Goal: Task Accomplishment & Management: Use online tool/utility

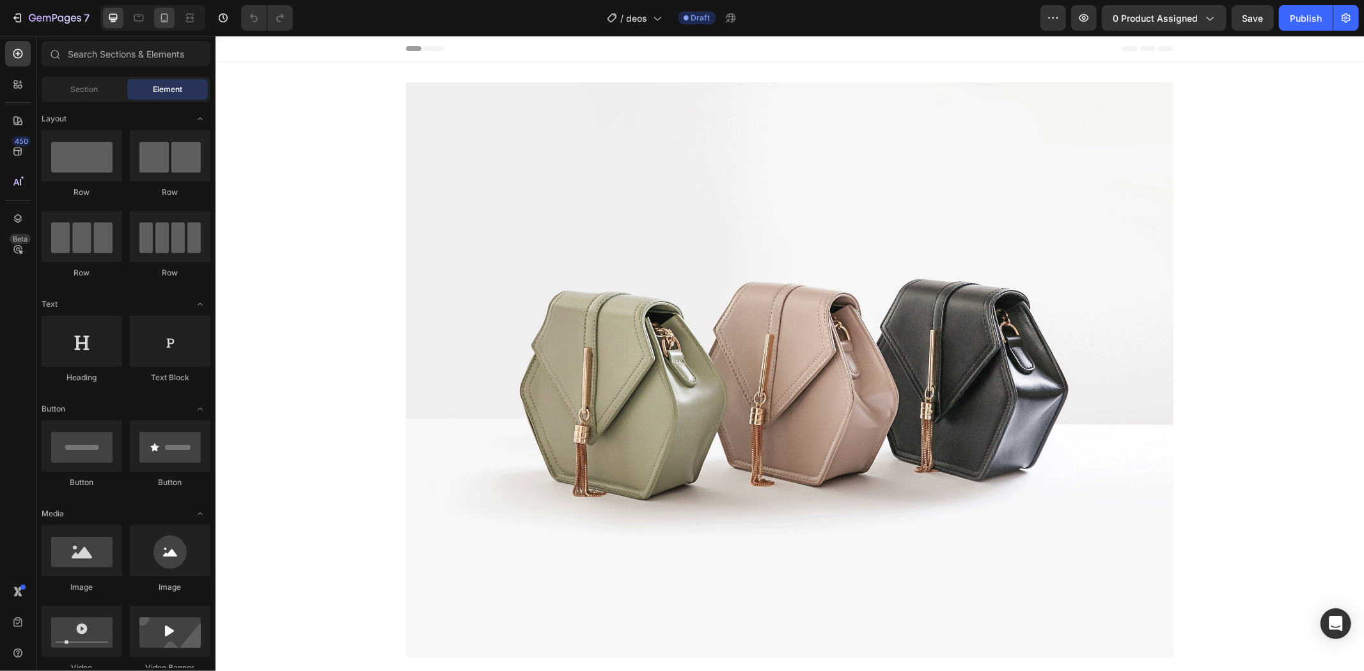
click at [164, 18] on icon at bounding box center [164, 18] width 13 height 13
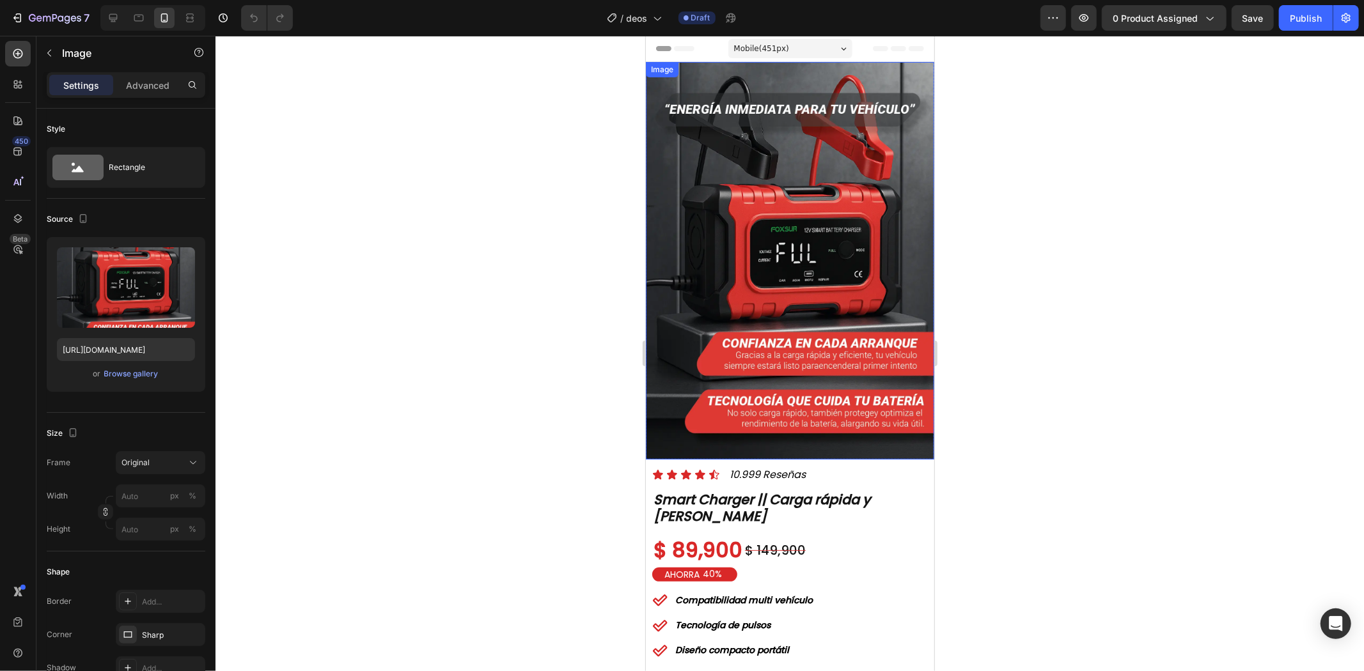
click at [805, 277] on img at bounding box center [789, 260] width 288 height 398
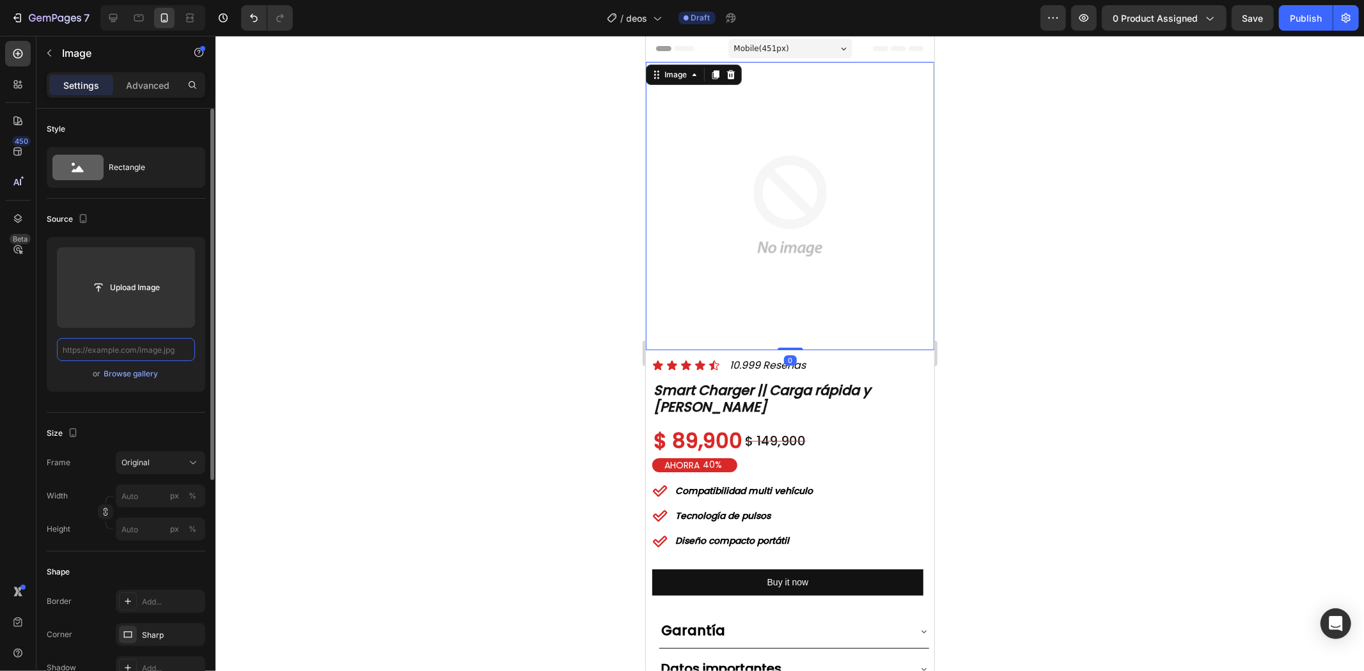
paste input "[URL][DOMAIN_NAME]"
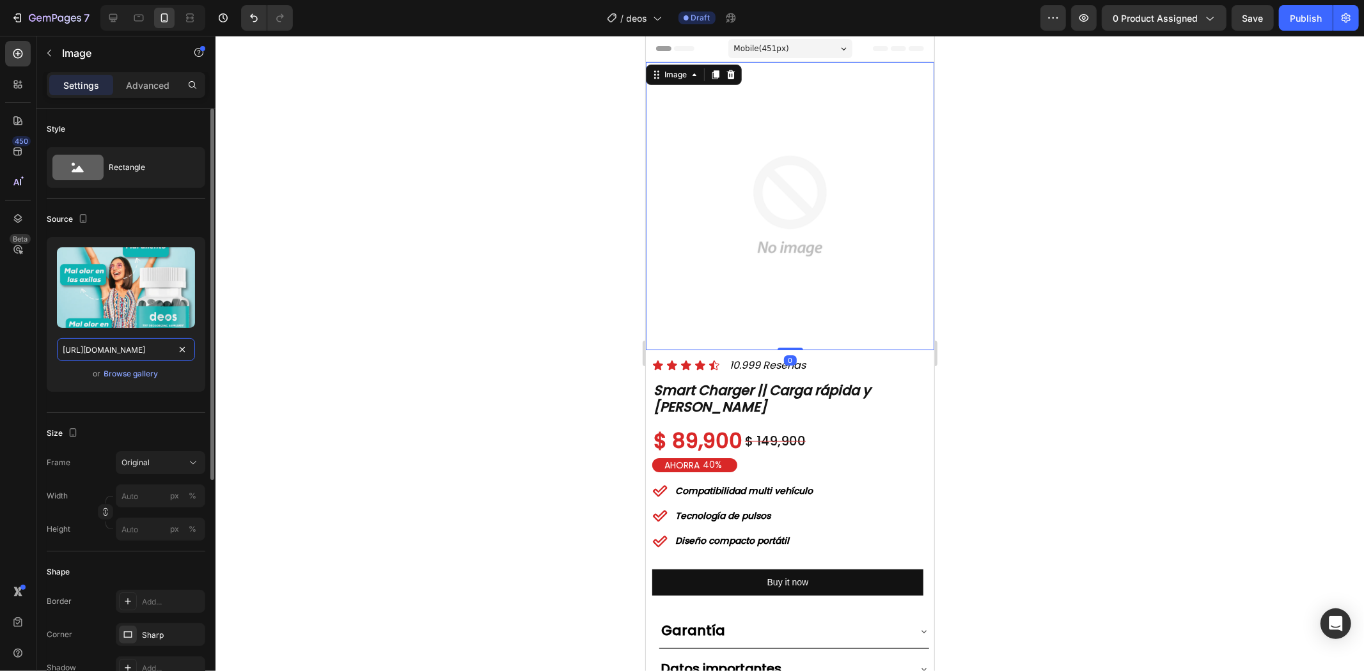
scroll to position [0, 99]
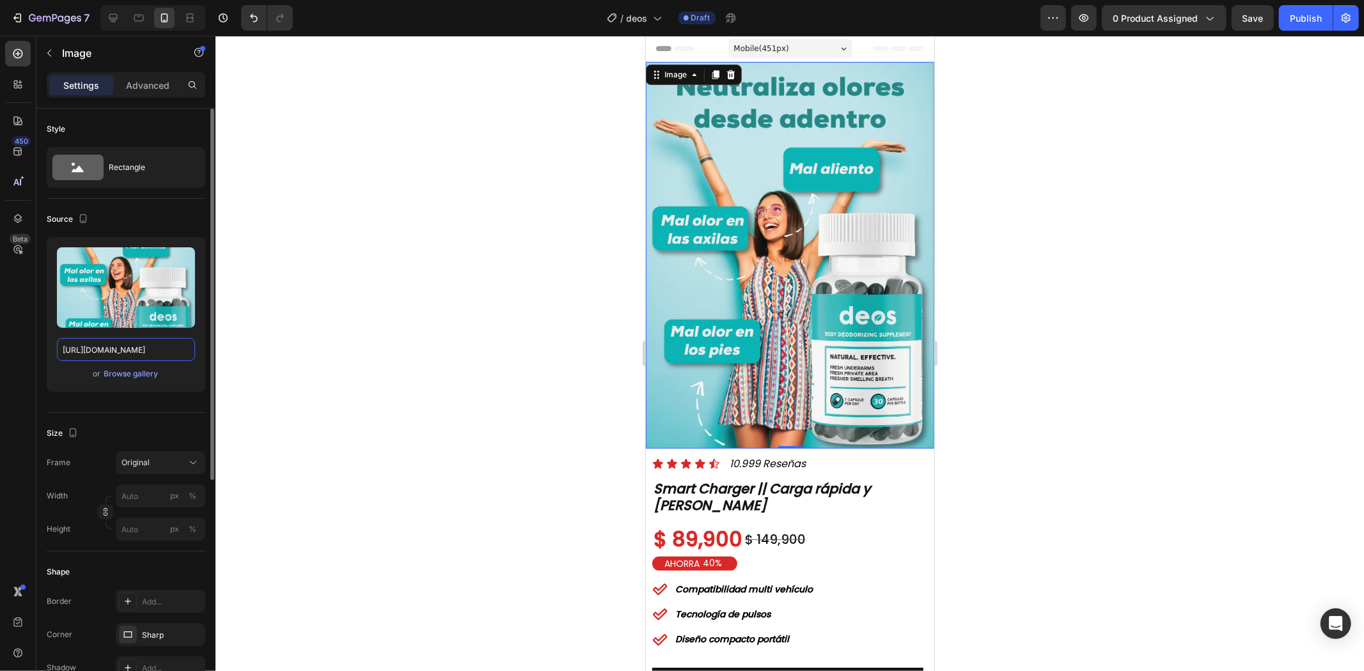
type input "[URL][DOMAIN_NAME]"
click at [1049, 304] on div at bounding box center [790, 354] width 1148 height 636
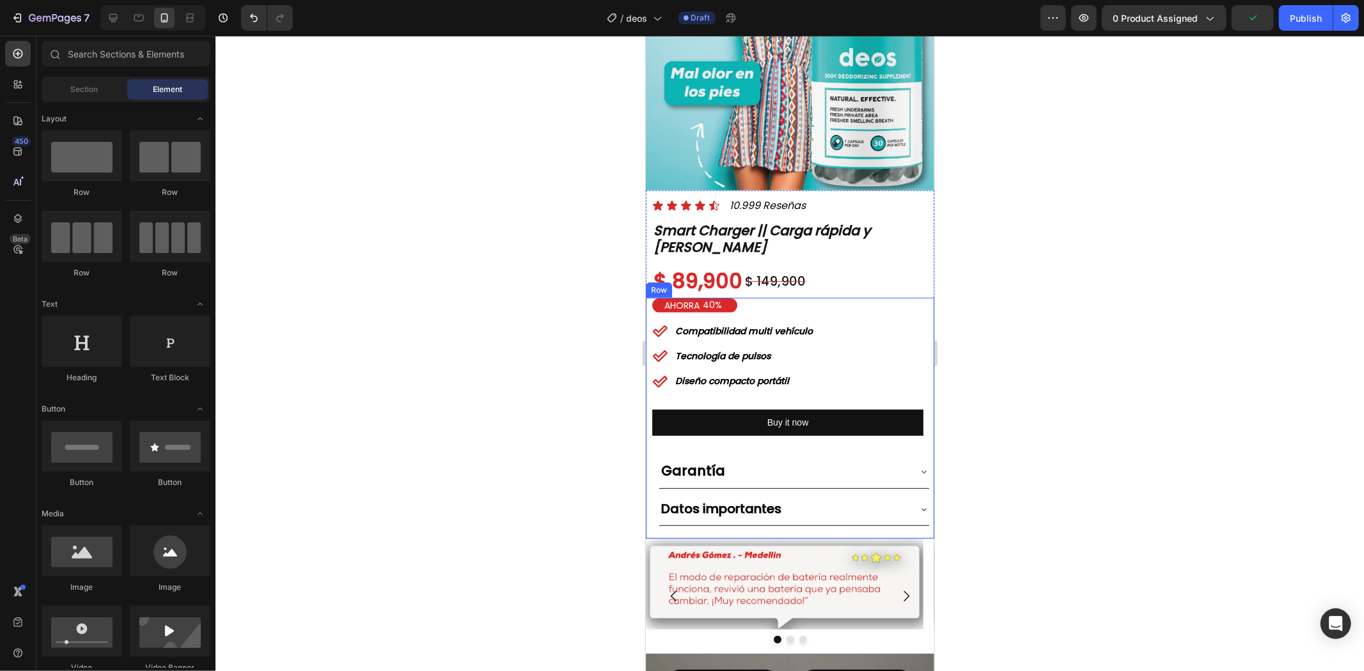
scroll to position [284, 0]
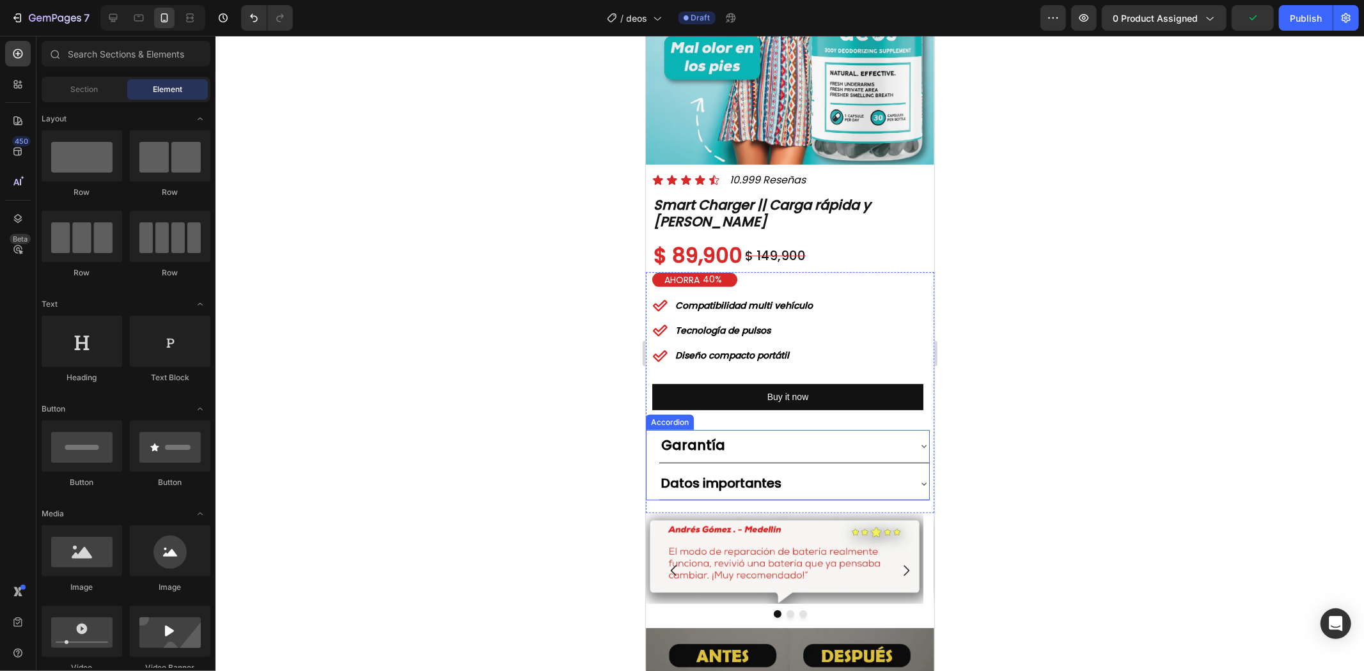
click at [816, 435] on div "Garantía" at bounding box center [783, 446] width 249 height 22
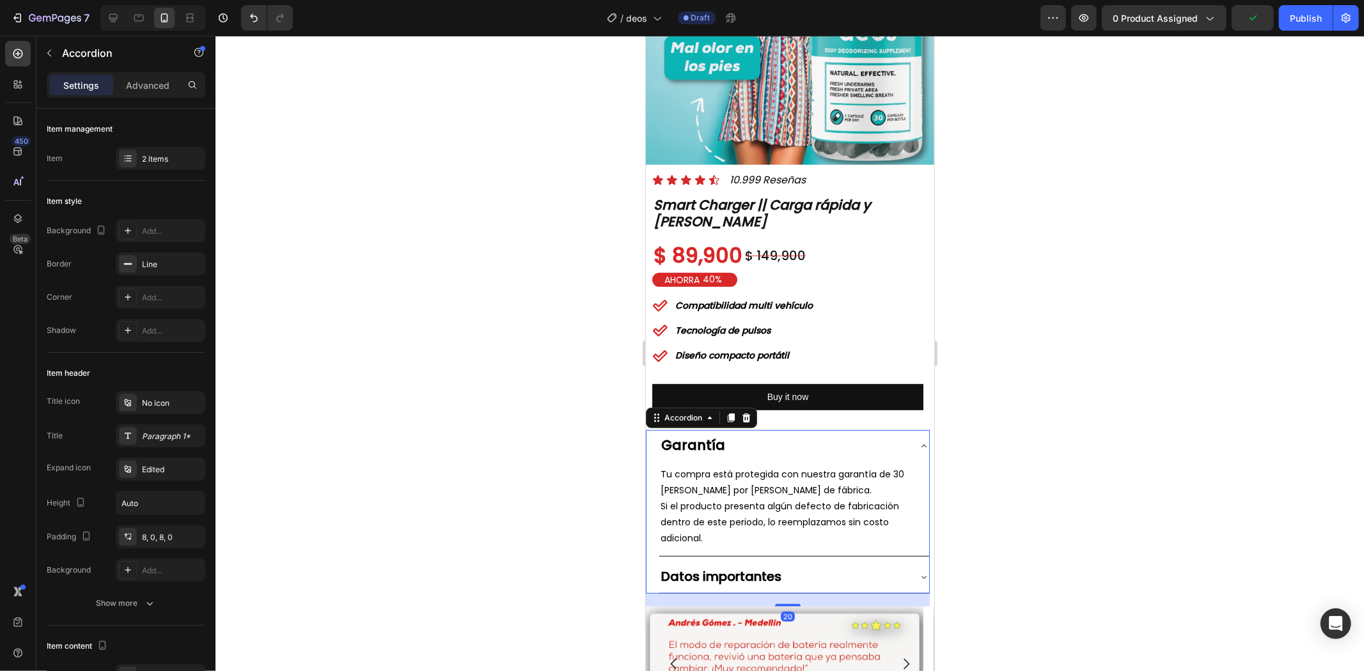
click at [805, 435] on div "Garantía" at bounding box center [783, 446] width 249 height 22
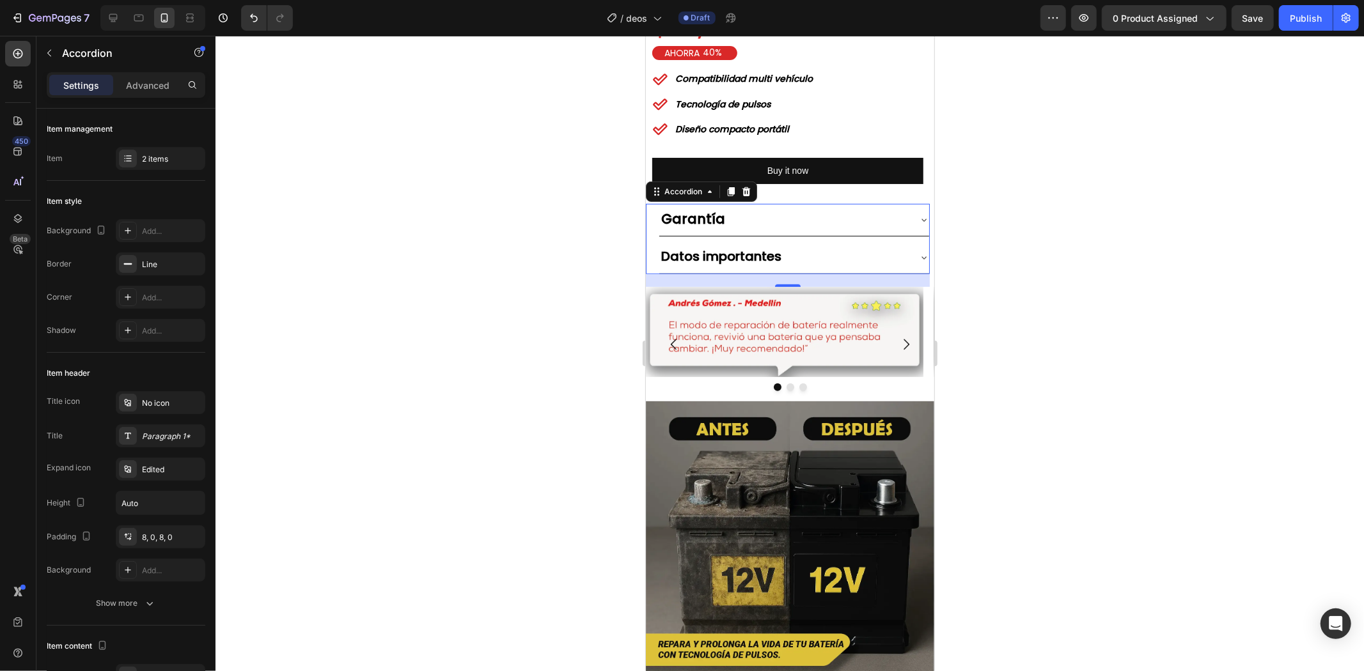
scroll to position [710, 0]
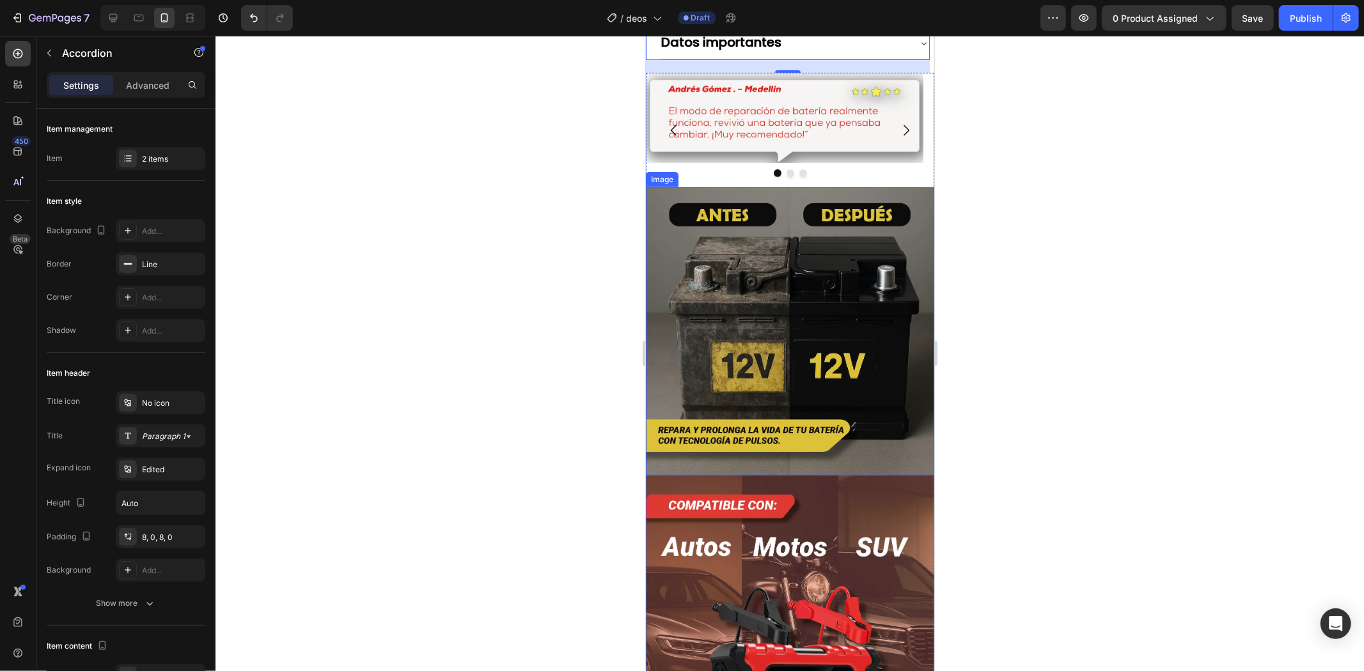
click at [816, 290] on img at bounding box center [789, 331] width 288 height 288
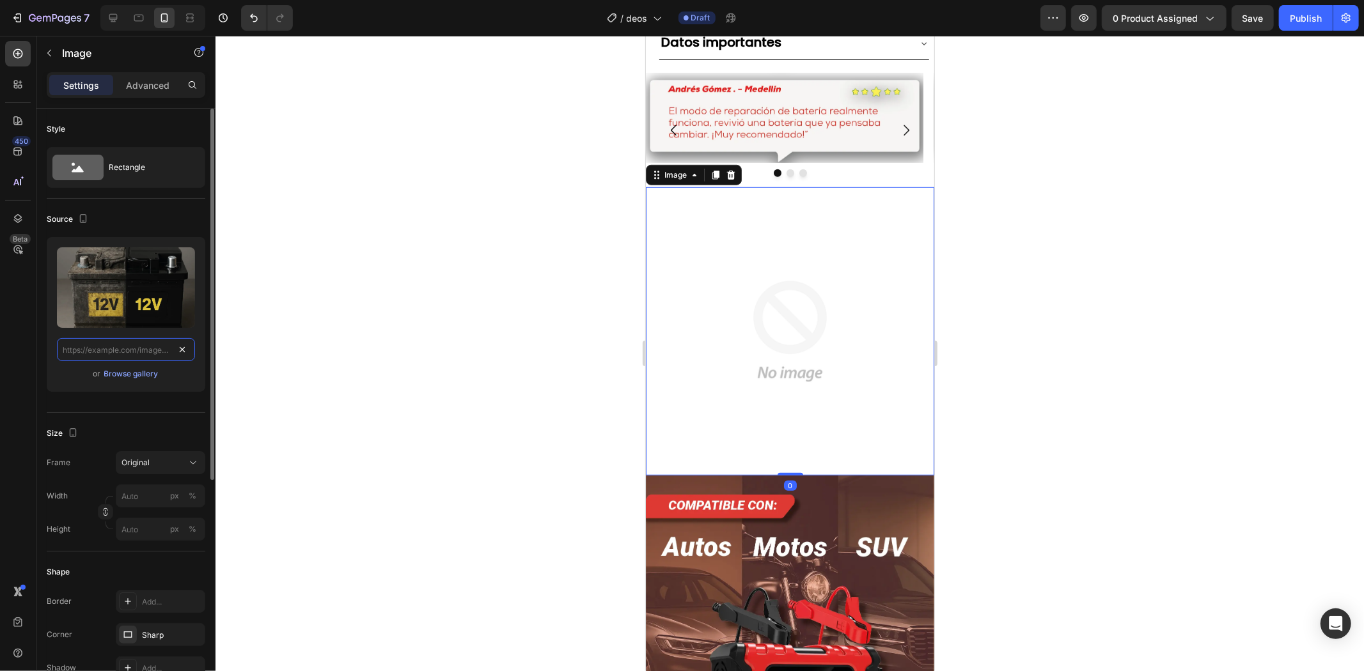
scroll to position [0, 0]
paste input "[URL][DOMAIN_NAME]"
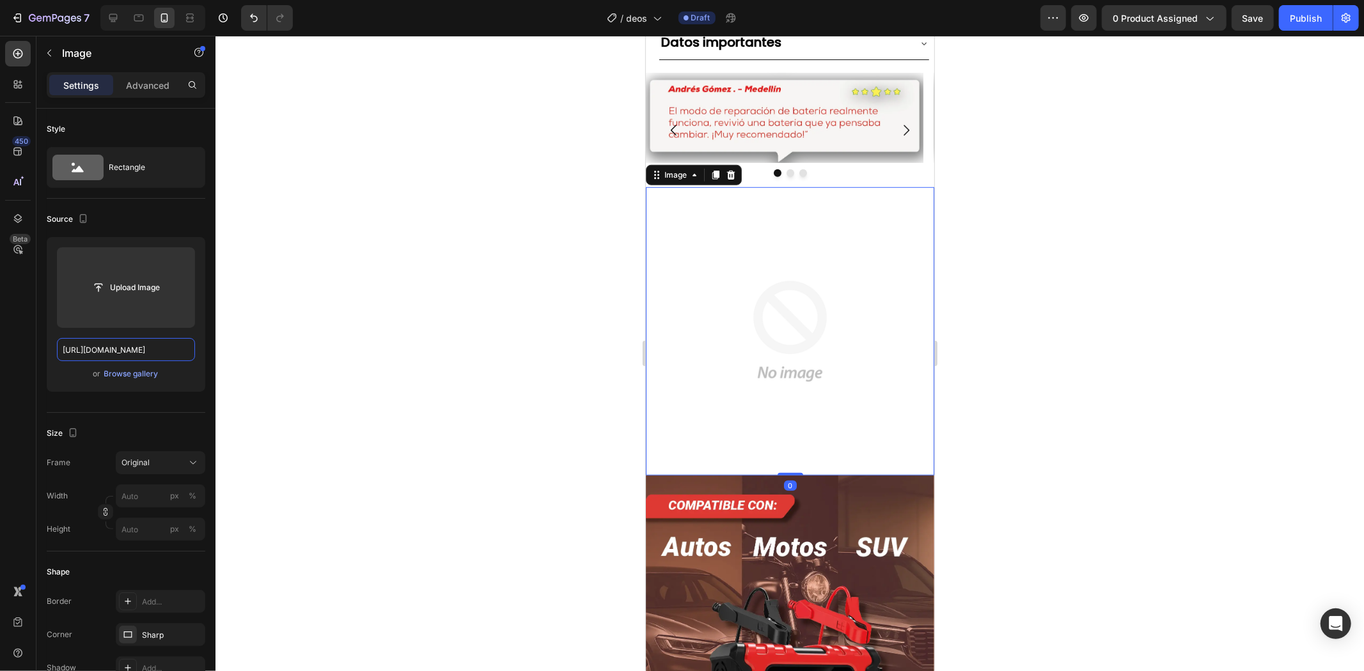
scroll to position [0, 101]
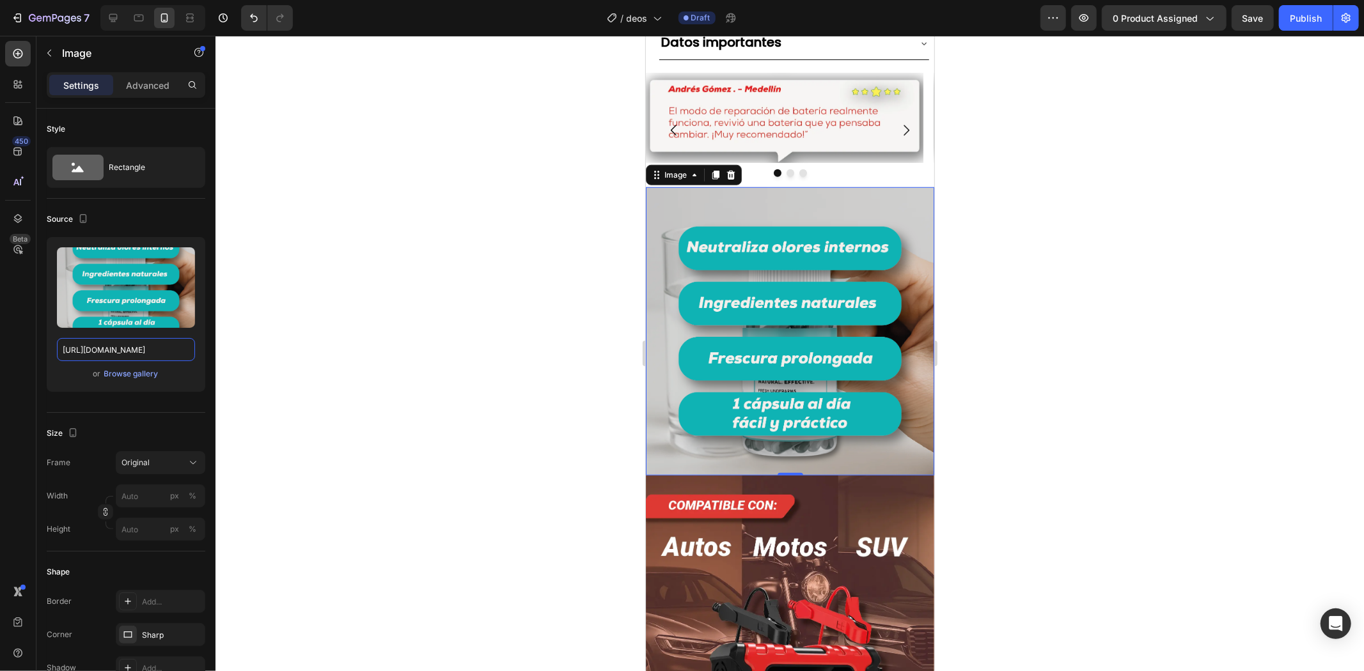
type input "[URL][DOMAIN_NAME]"
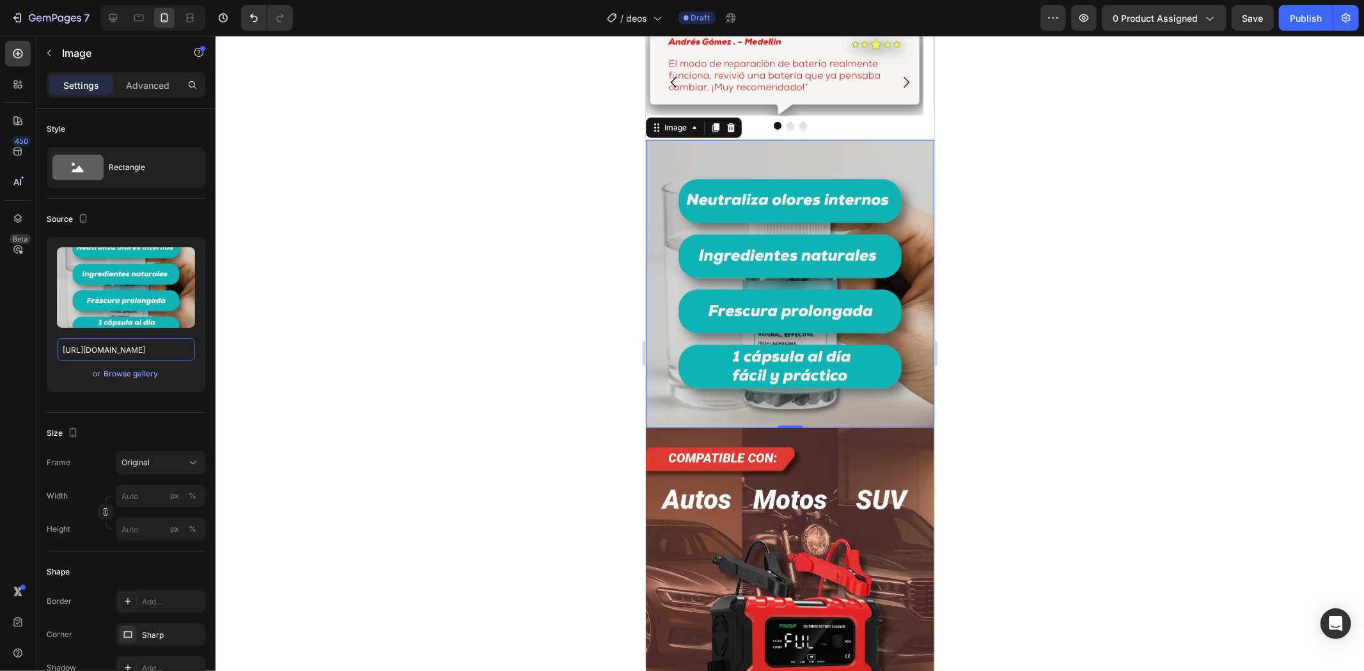
scroll to position [852, 0]
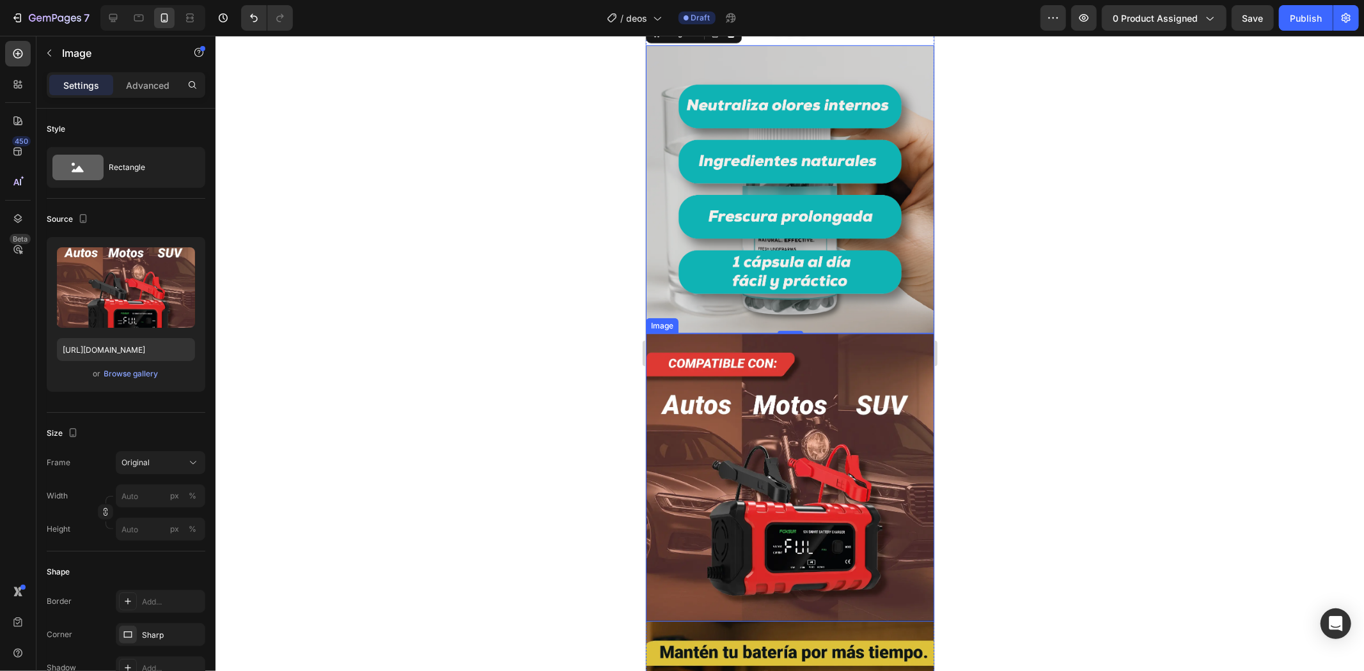
click at [793, 362] on img at bounding box center [789, 477] width 288 height 288
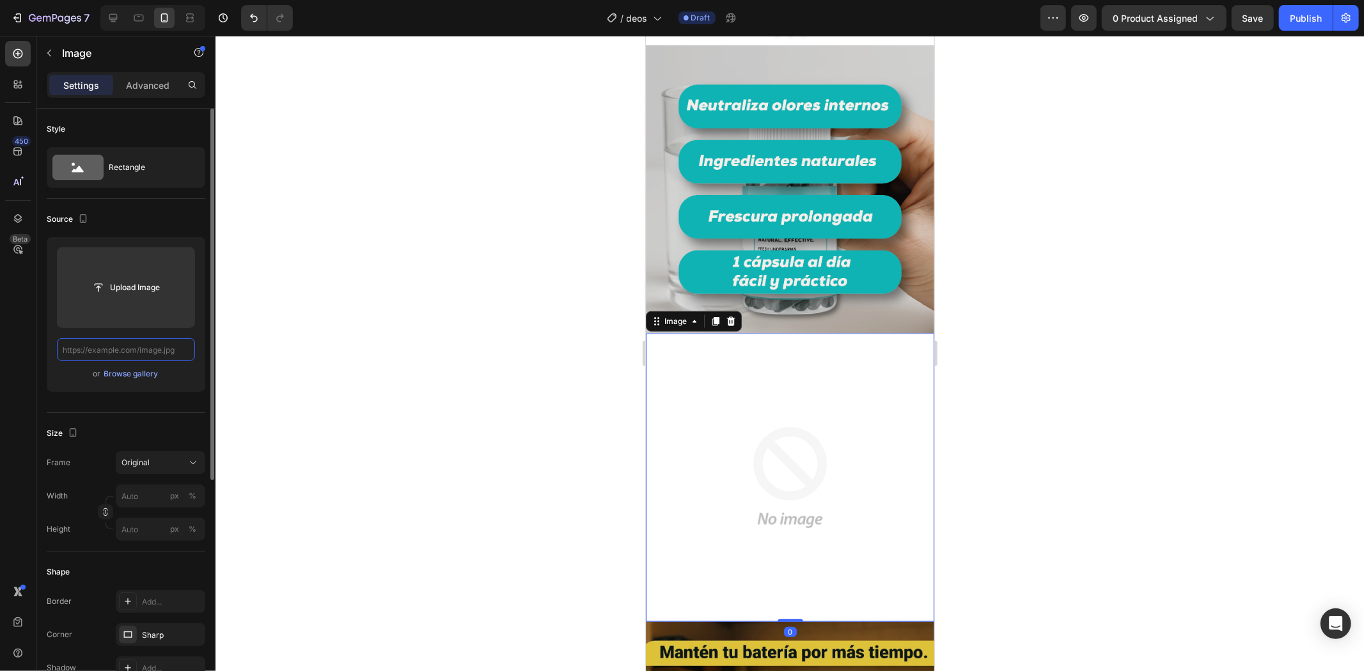
scroll to position [0, 0]
paste input "[URL][DOMAIN_NAME]"
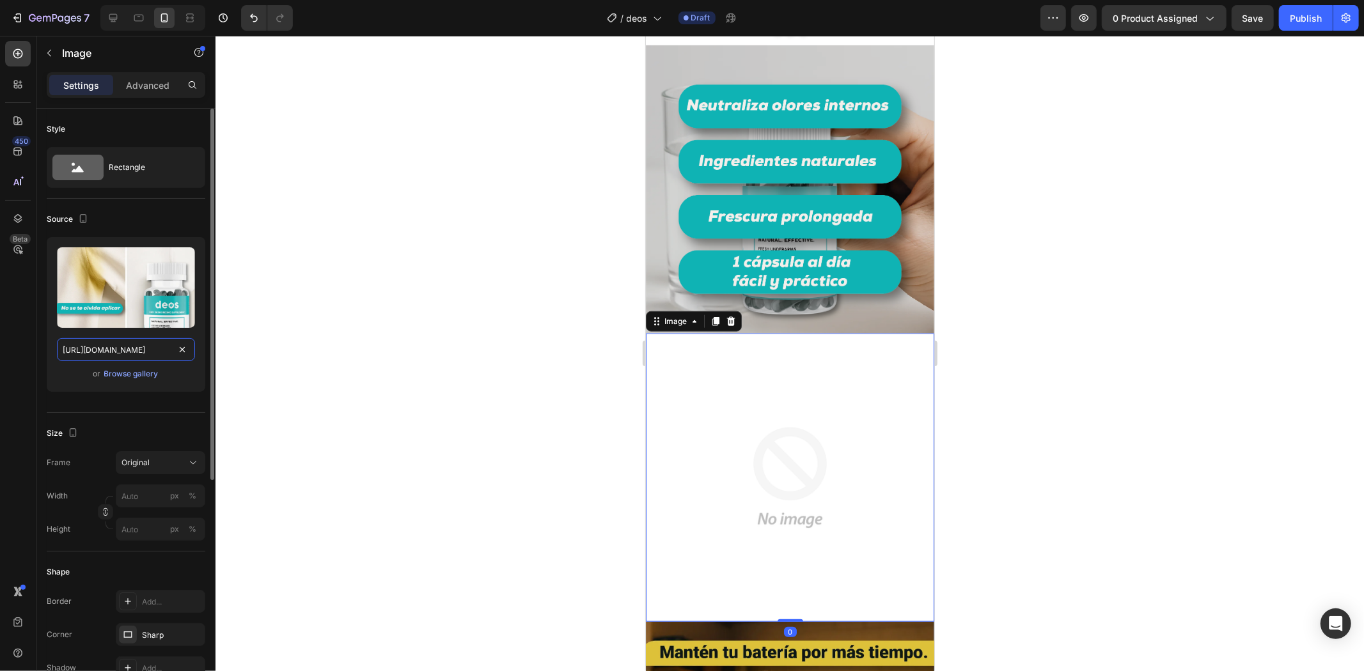
scroll to position [0, 97]
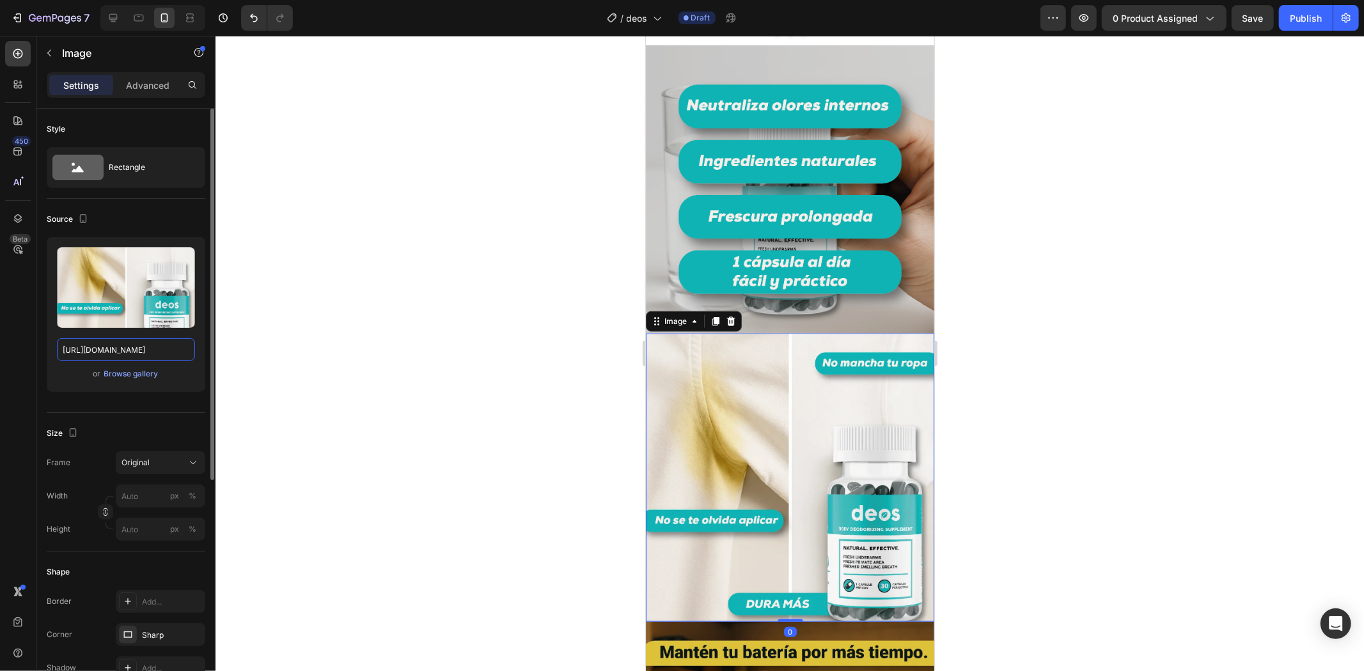
type input "[URL][DOMAIN_NAME]"
click at [1001, 333] on div at bounding box center [790, 354] width 1148 height 636
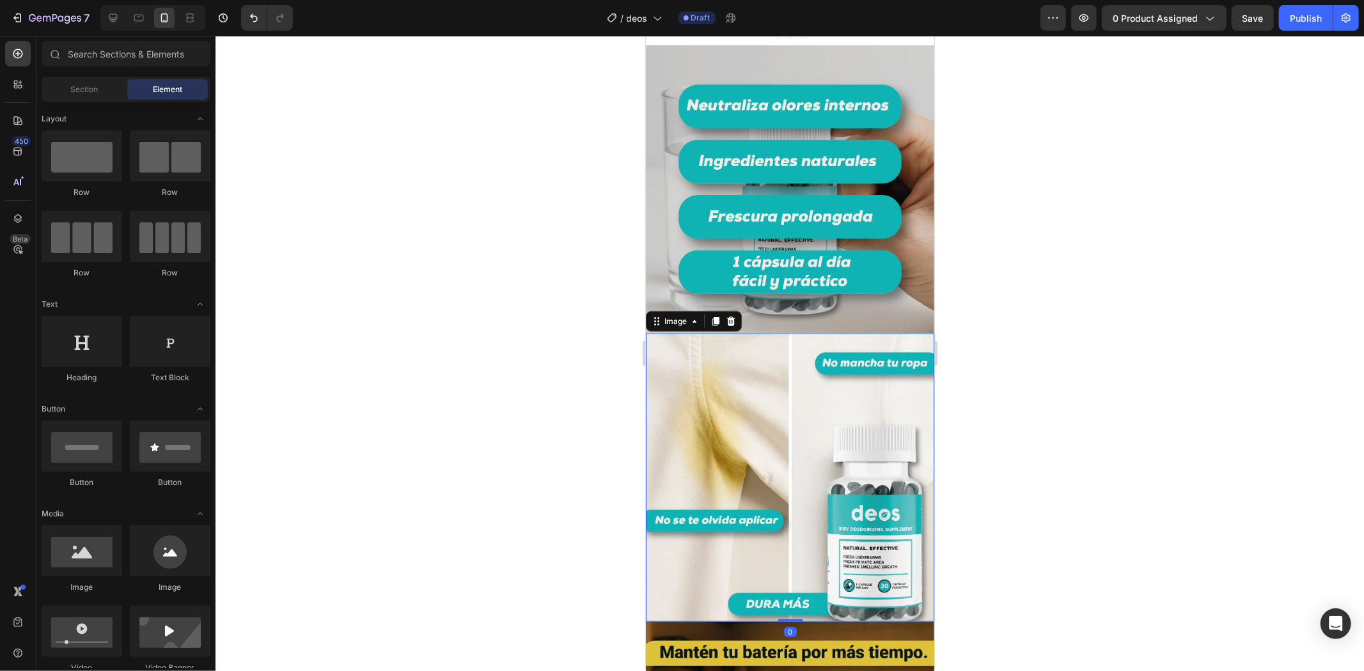
click at [816, 401] on img at bounding box center [789, 477] width 288 height 288
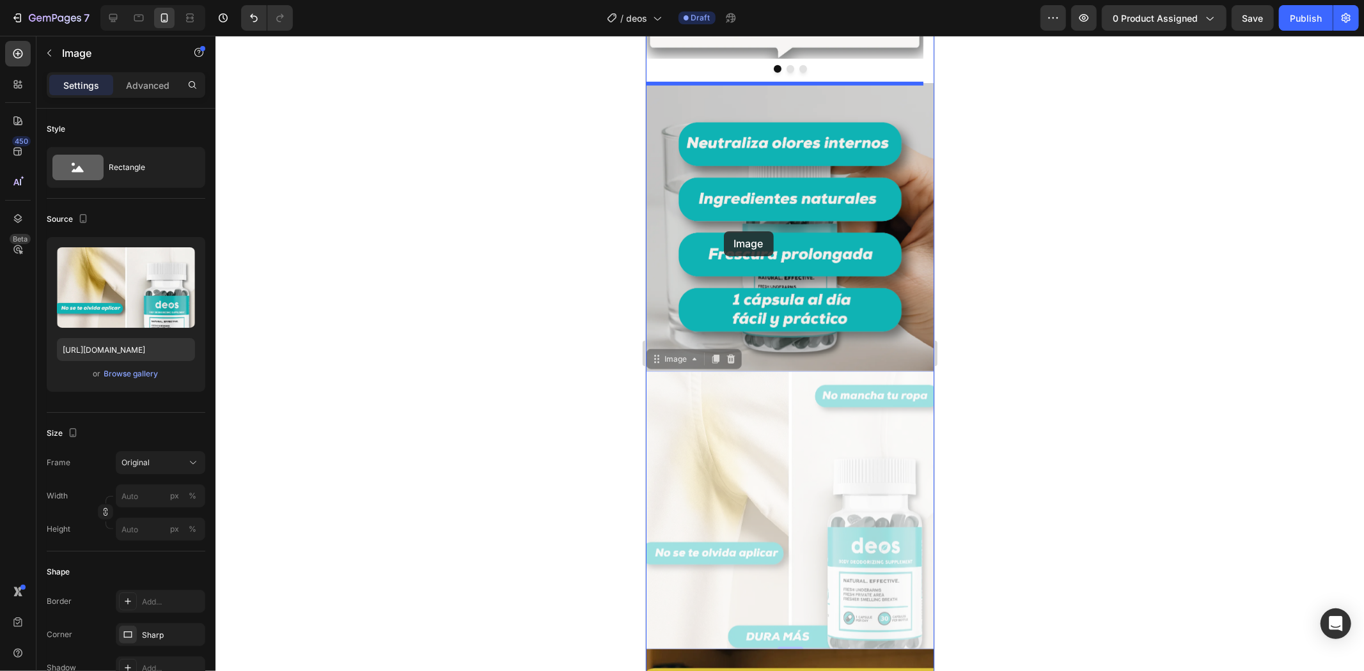
scroll to position [710, 0]
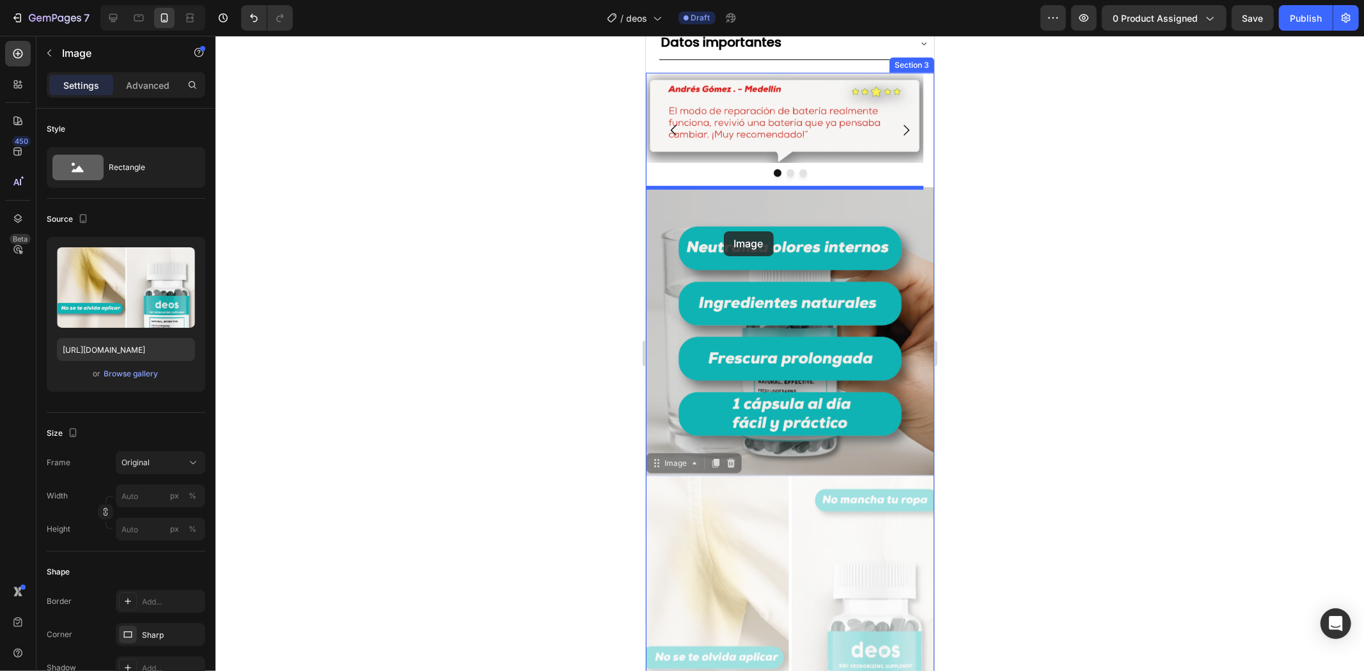
drag, startPoint x: 670, startPoint y: 310, endPoint x: 723, endPoint y: 231, distance: 95.2
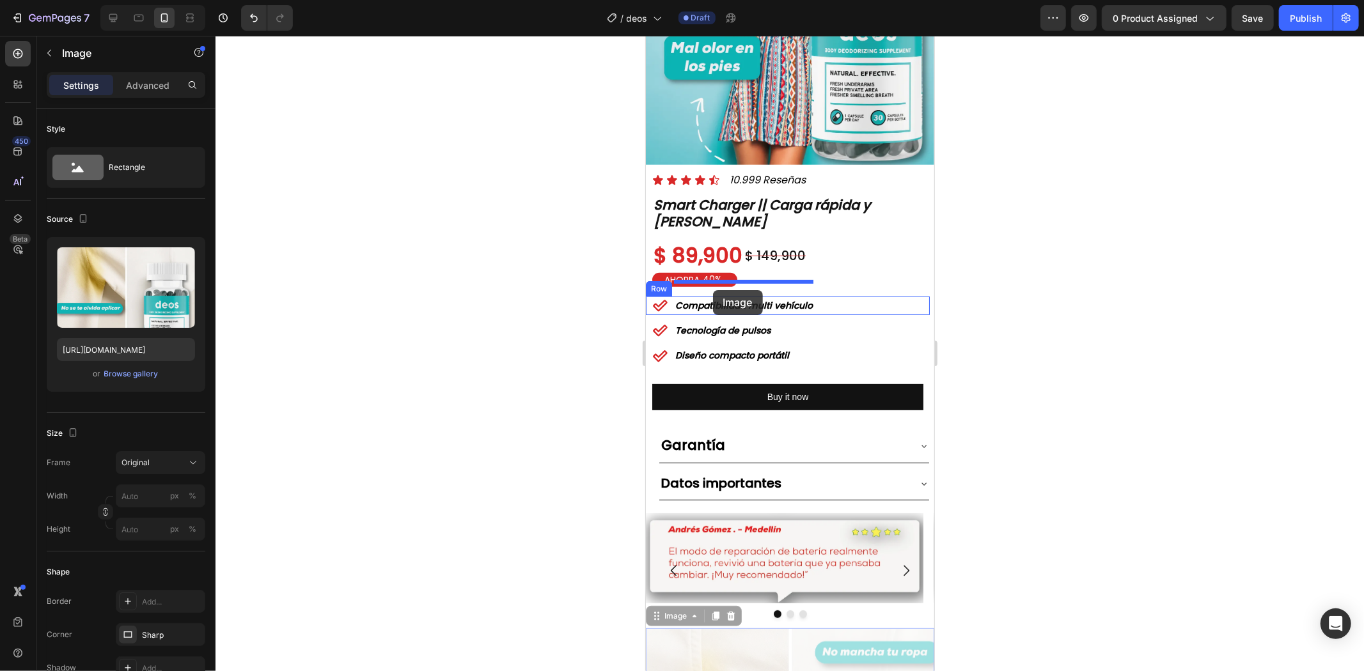
scroll to position [213, 0]
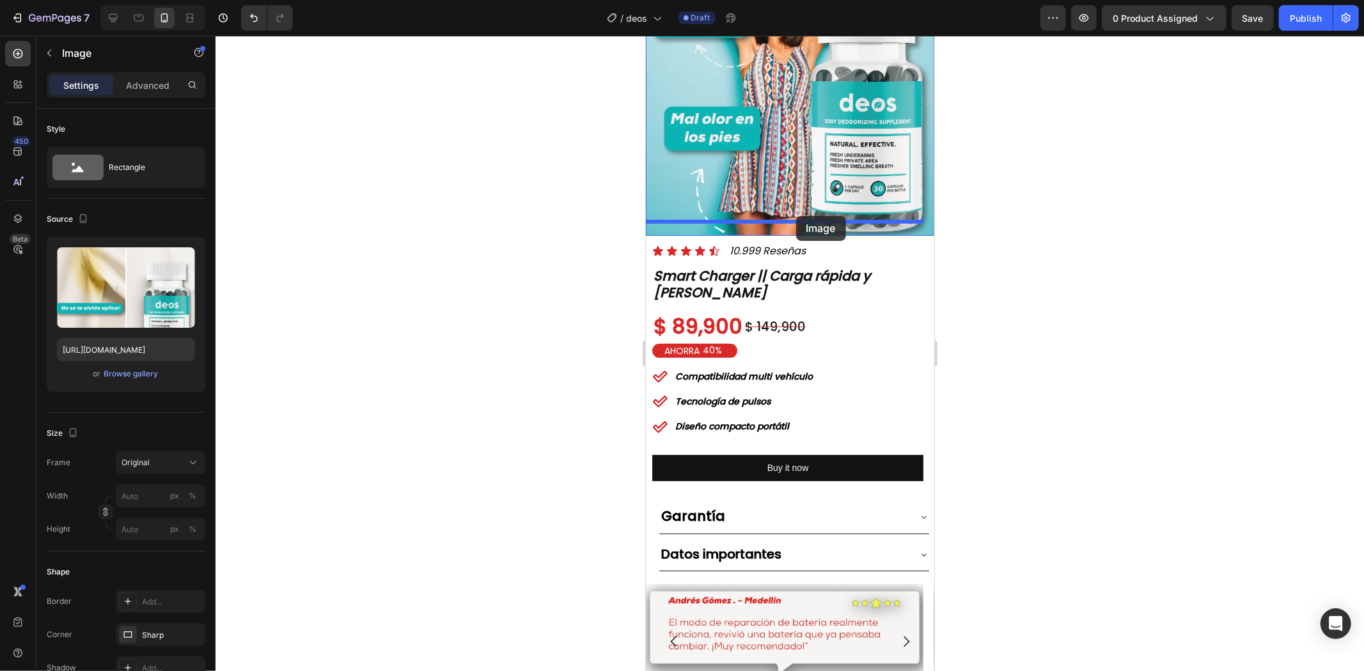
drag, startPoint x: 680, startPoint y: 383, endPoint x: 799, endPoint y: 215, distance: 206.0
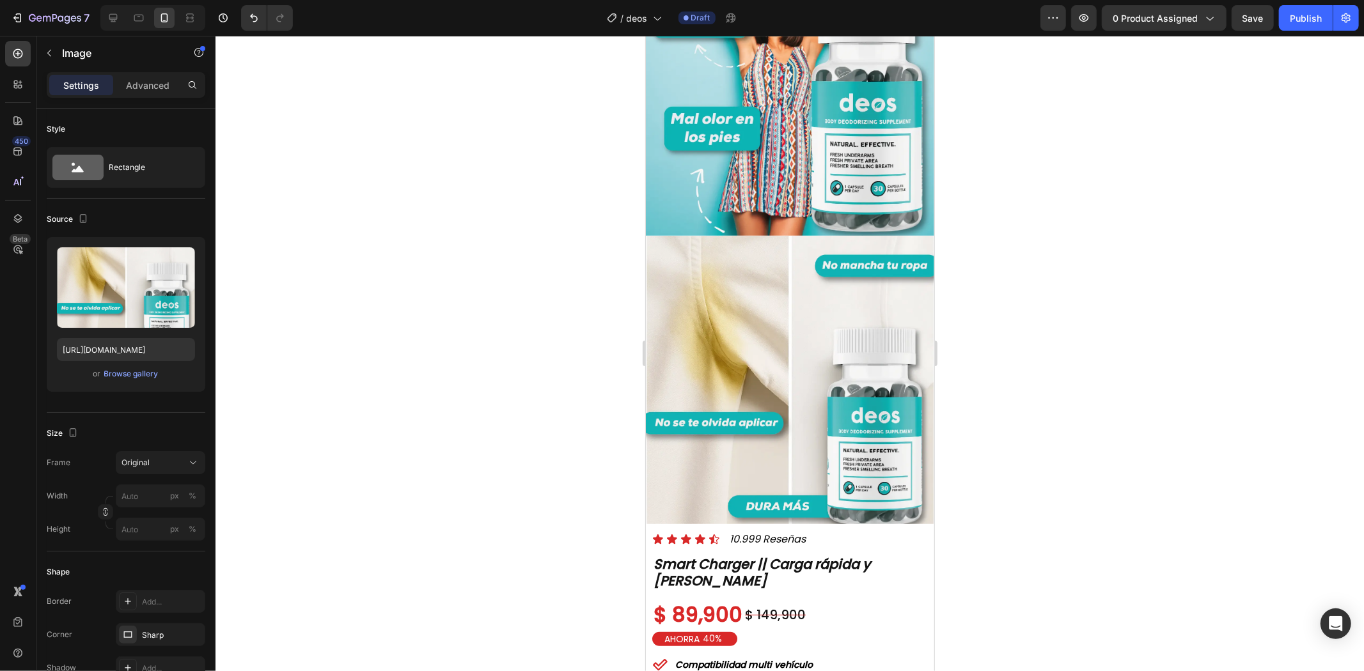
click at [1062, 305] on div at bounding box center [790, 354] width 1148 height 636
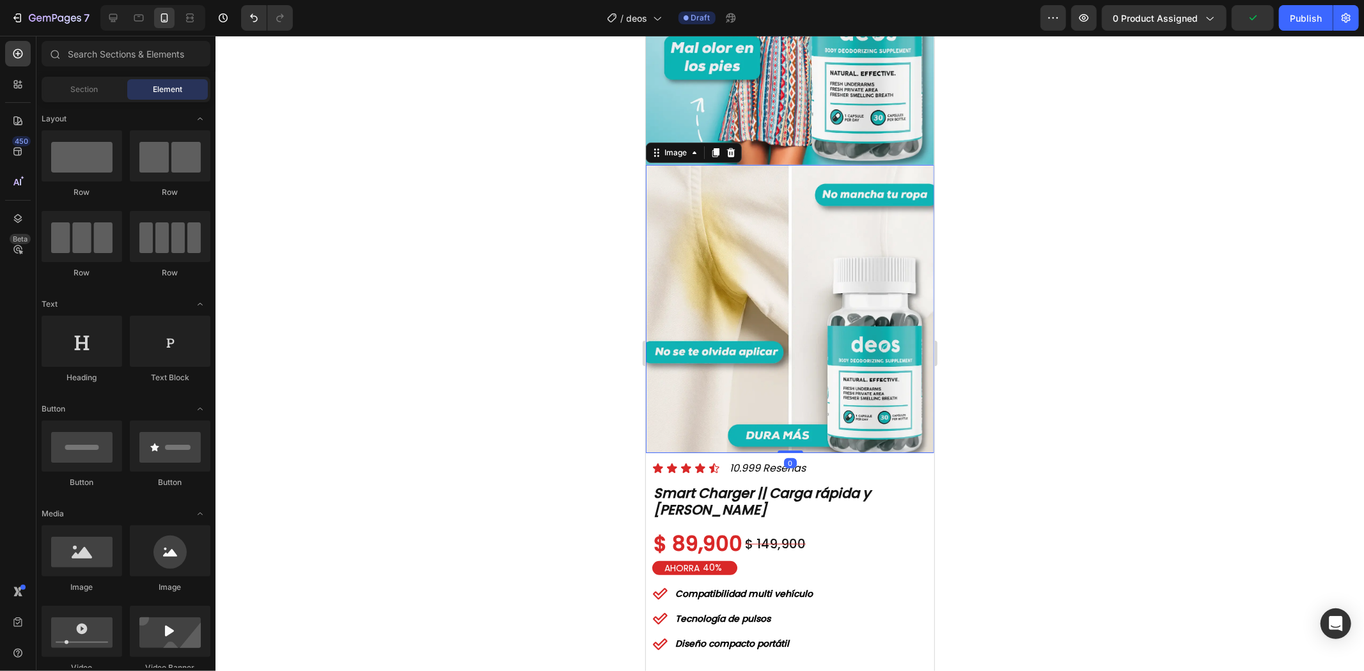
click at [840, 326] on img at bounding box center [789, 308] width 288 height 288
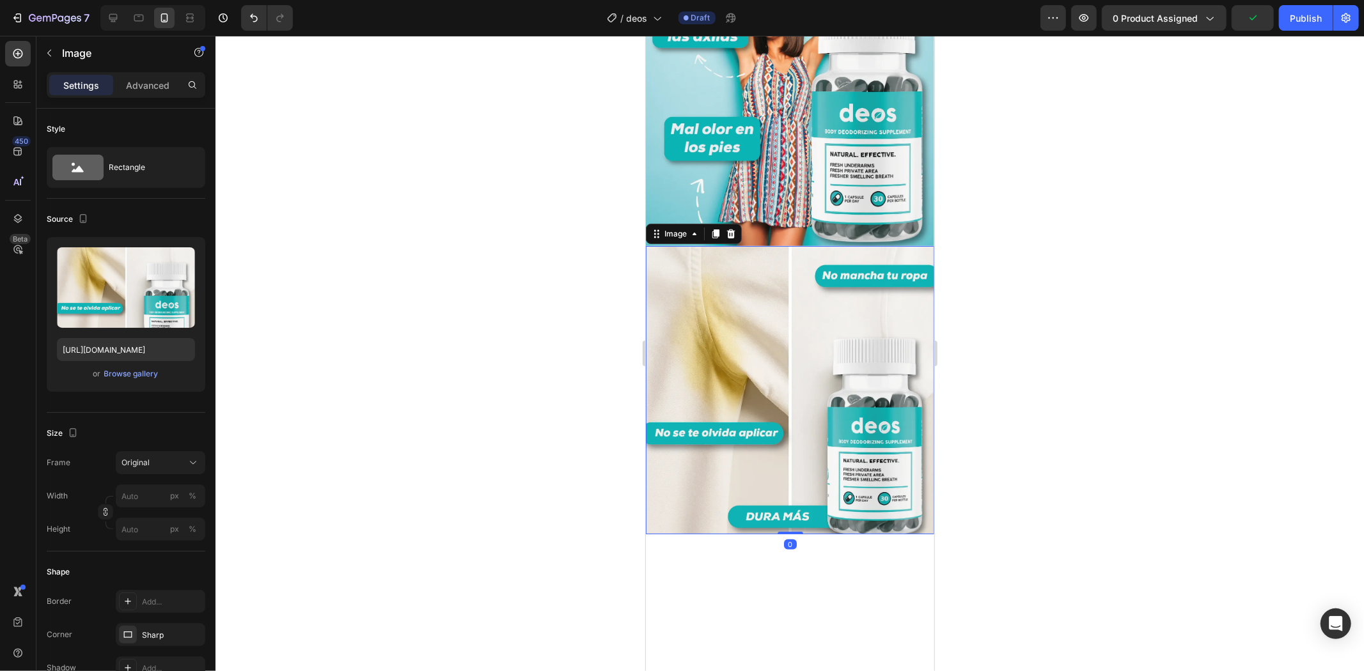
scroll to position [0, 0]
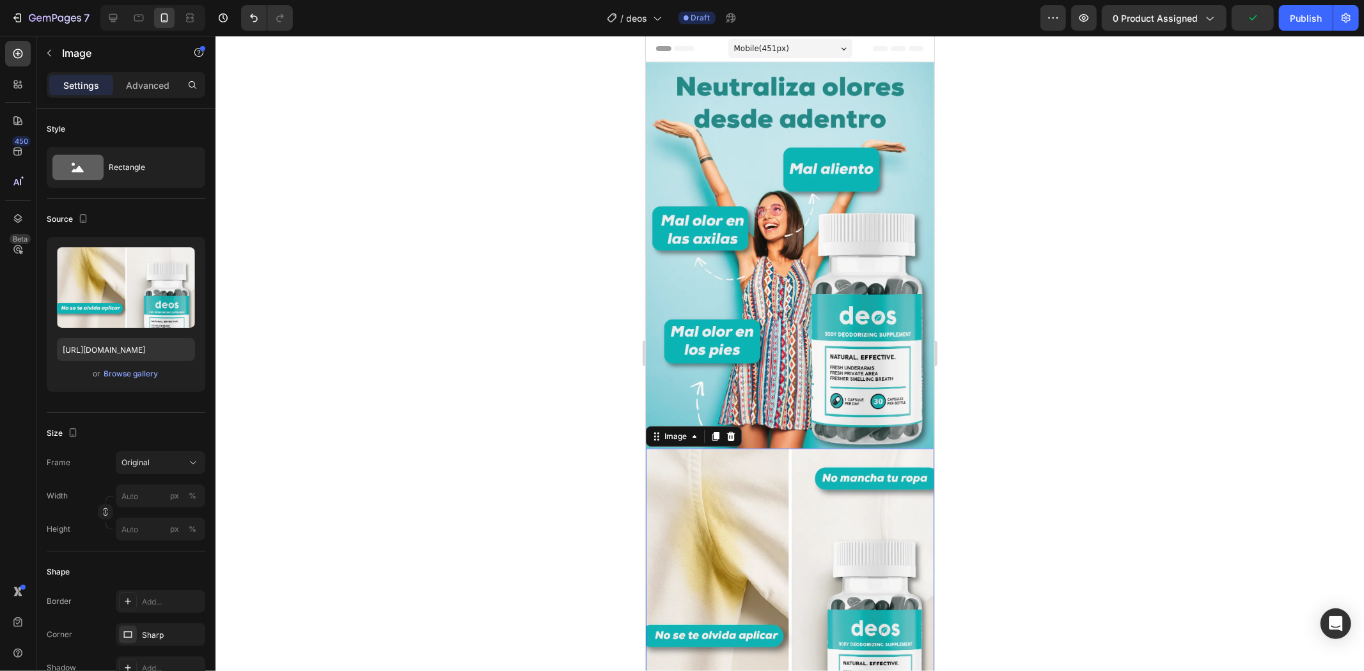
click at [1148, 240] on div at bounding box center [790, 354] width 1148 height 636
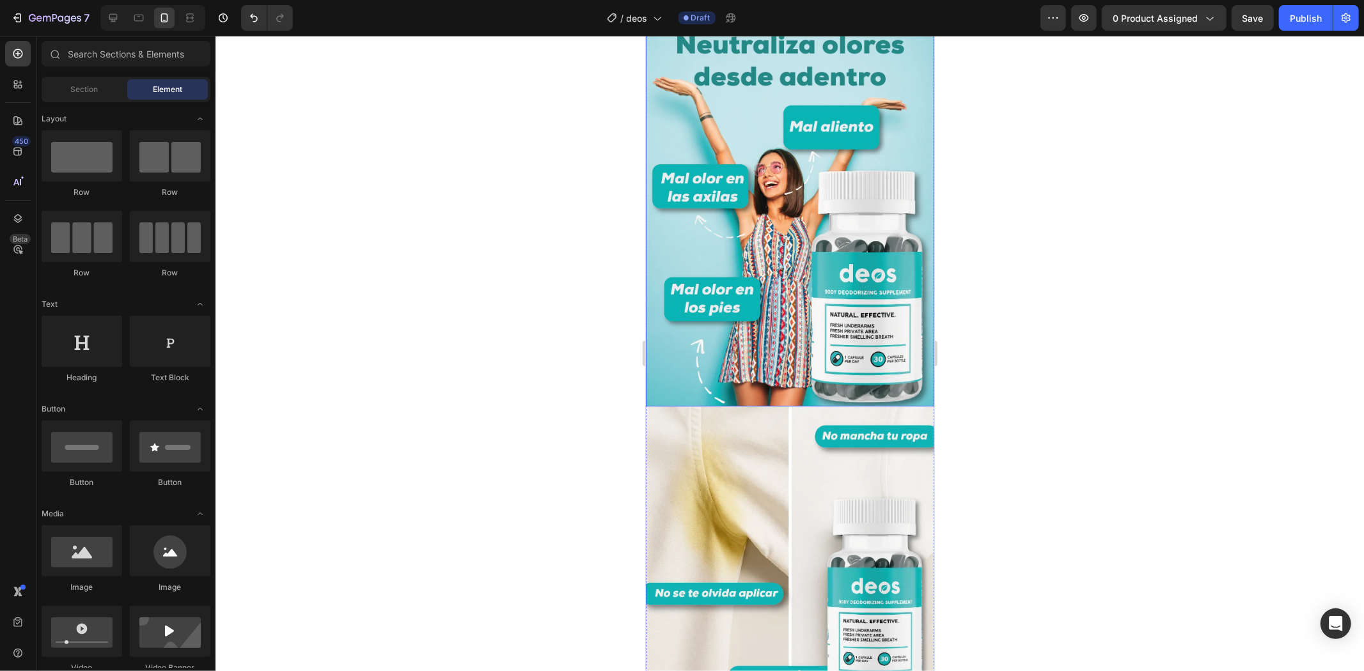
scroll to position [142, 0]
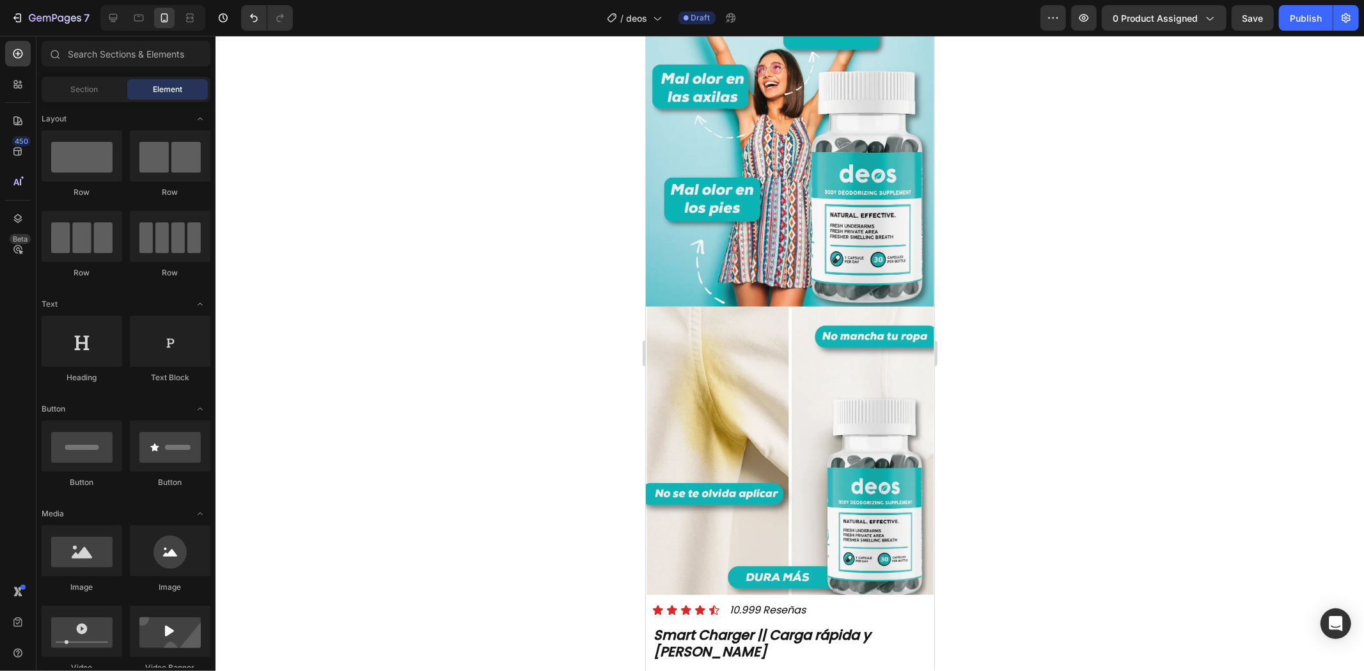
click at [1187, 228] on div at bounding box center [790, 354] width 1148 height 636
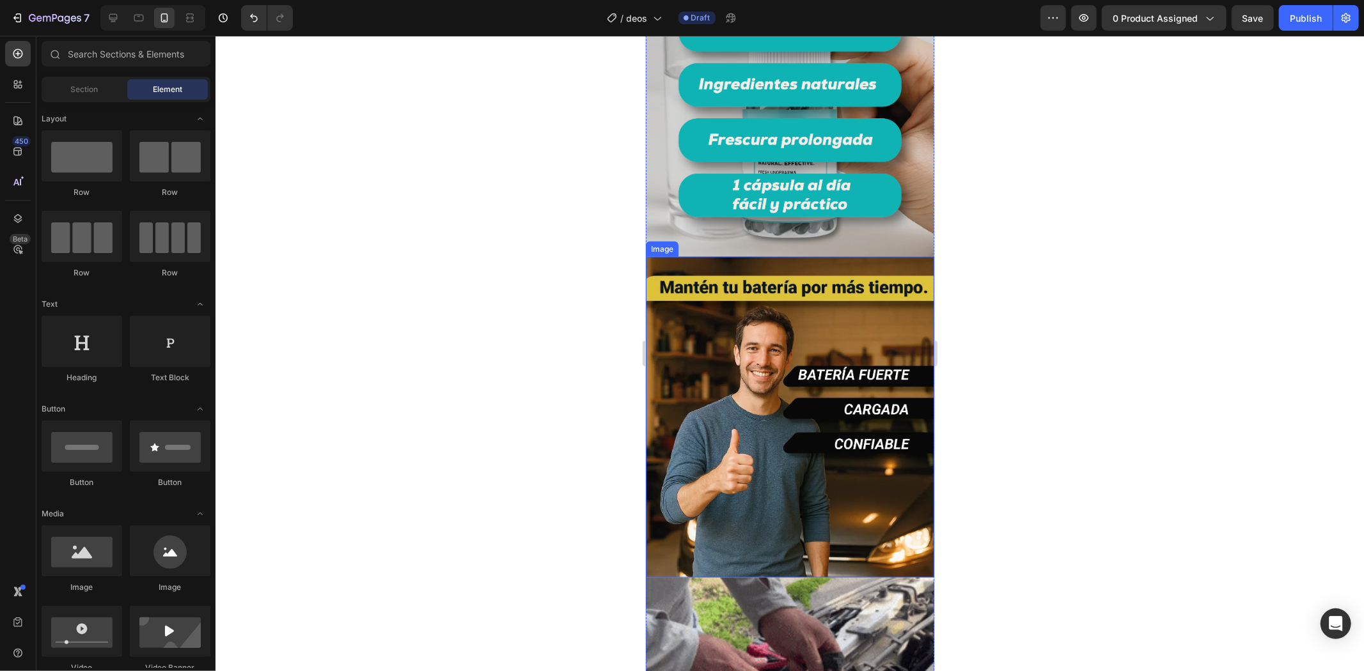
scroll to position [1421, 0]
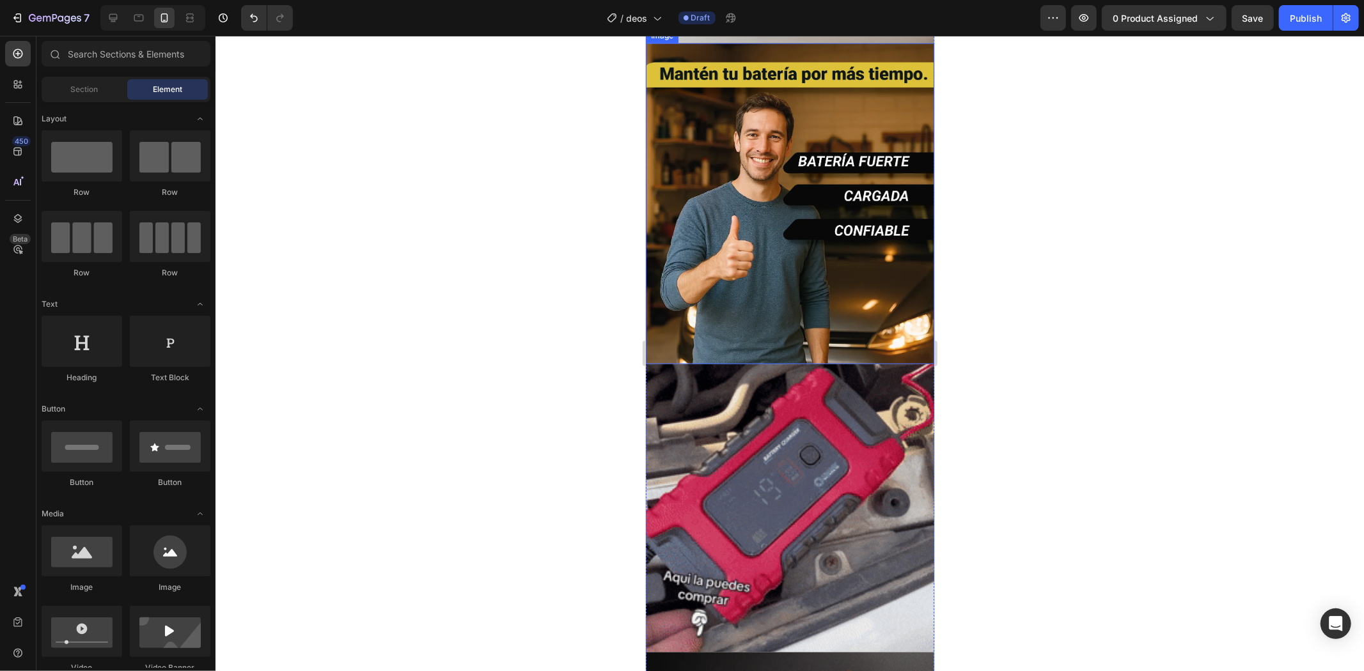
click at [802, 253] on img at bounding box center [789, 203] width 288 height 321
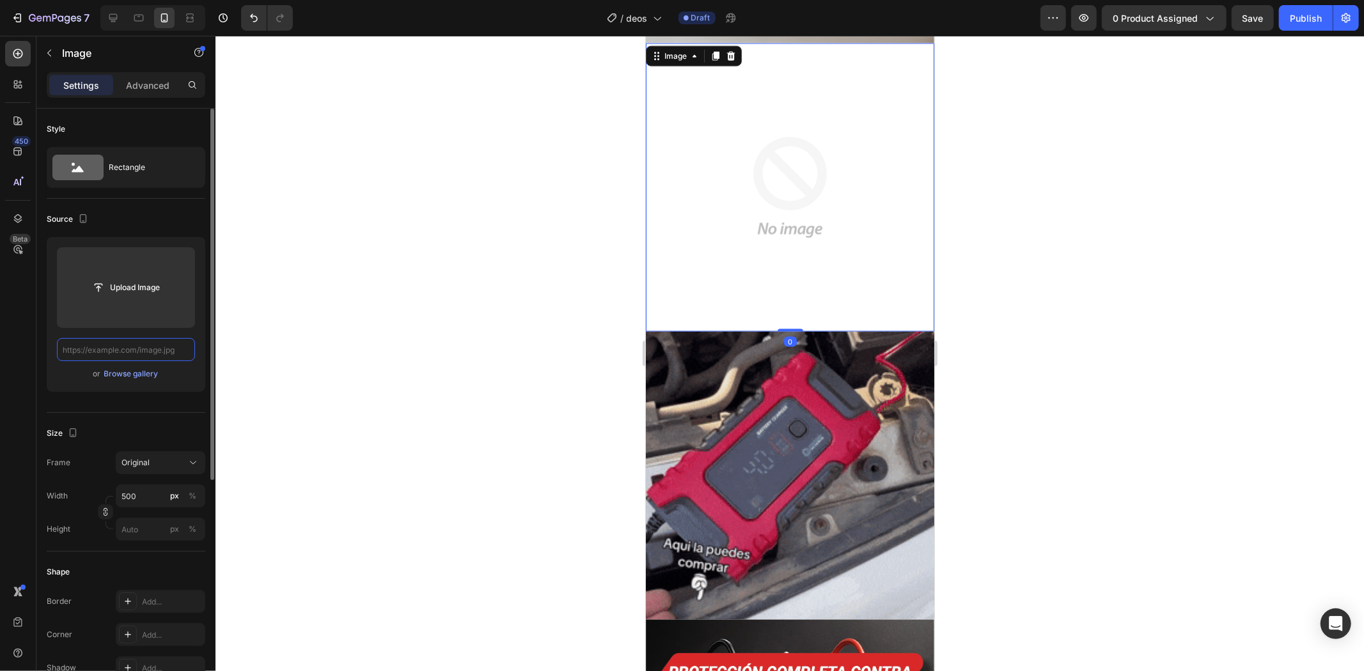
scroll to position [0, 0]
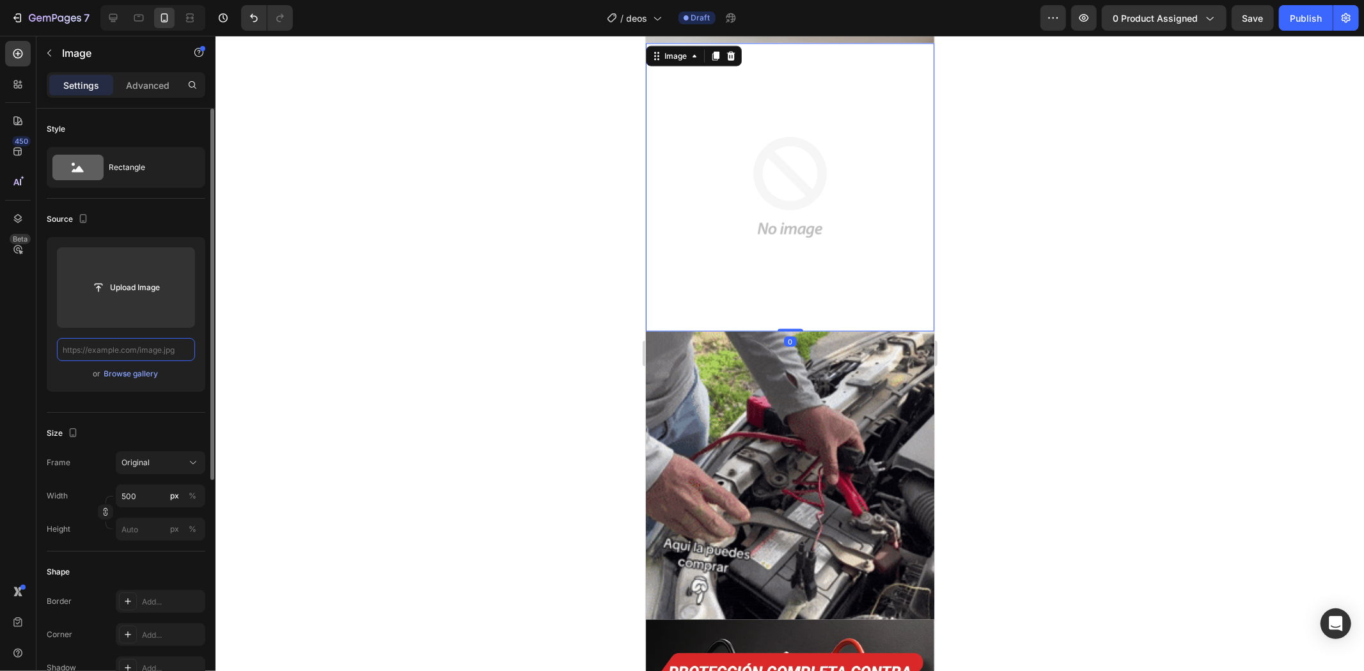
paste input "[URL][DOMAIN_NAME]"
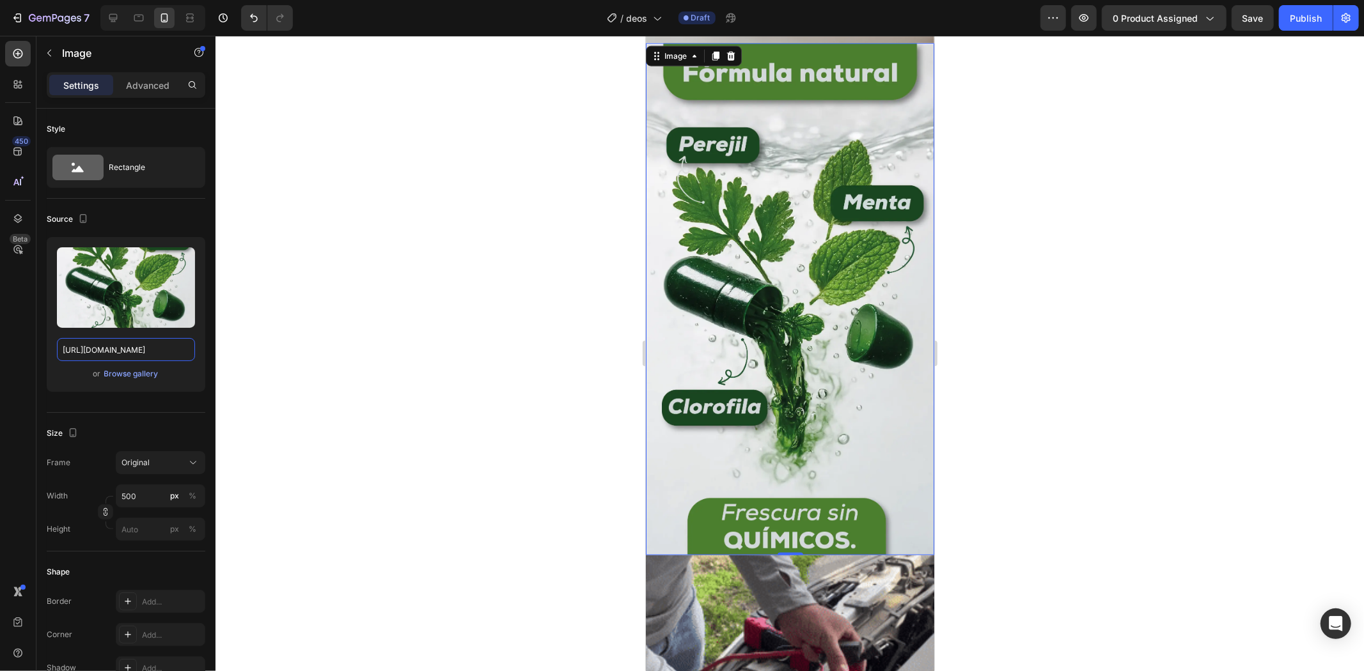
scroll to position [1563, 0]
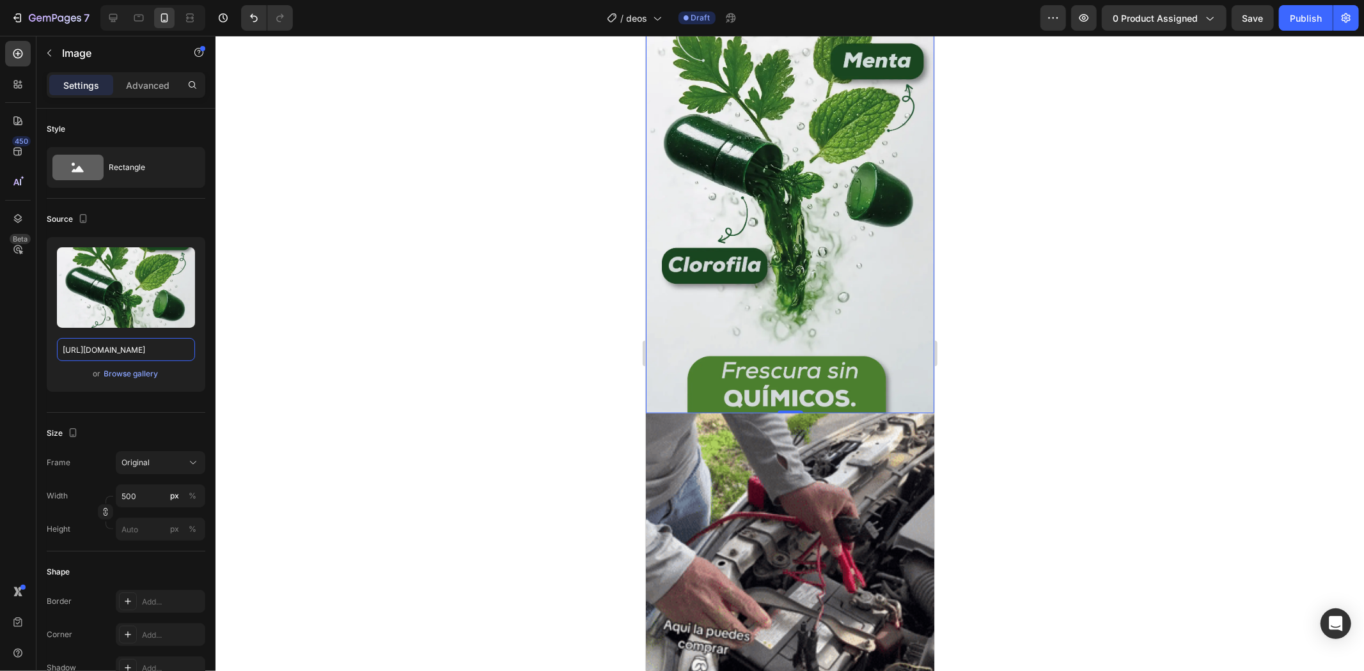
type input "[URL][DOMAIN_NAME]"
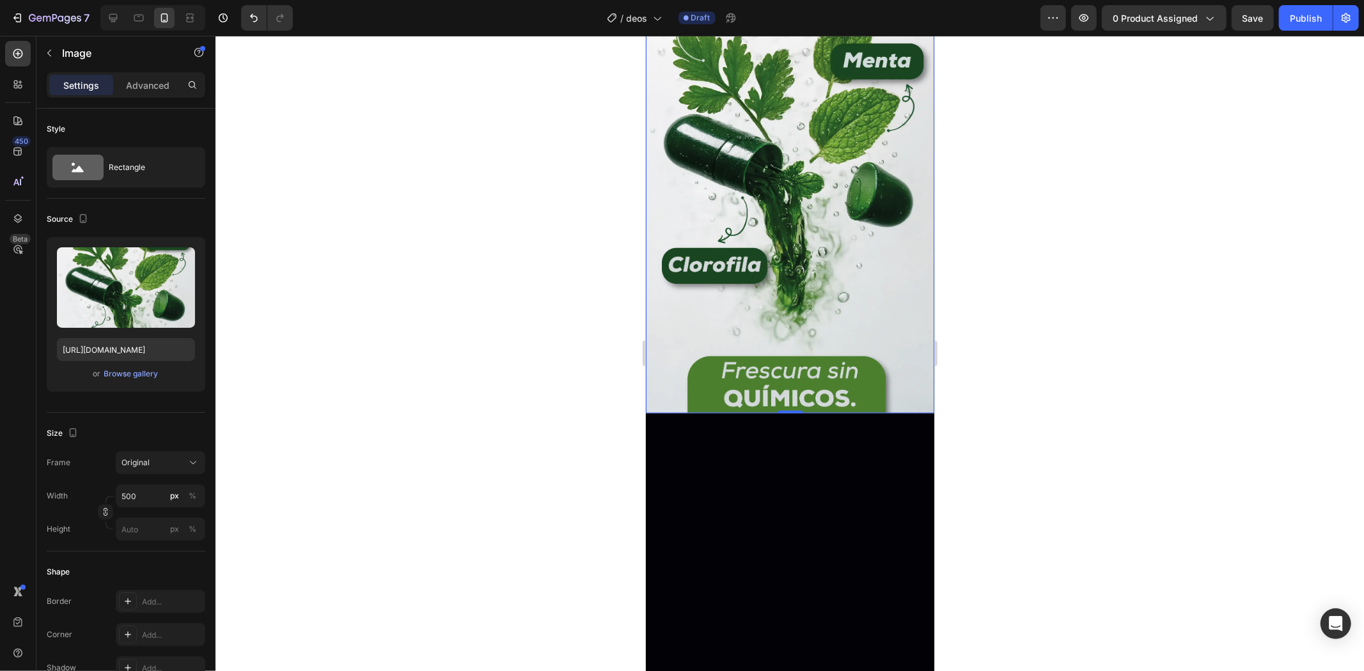
click at [1088, 265] on div at bounding box center [790, 354] width 1148 height 636
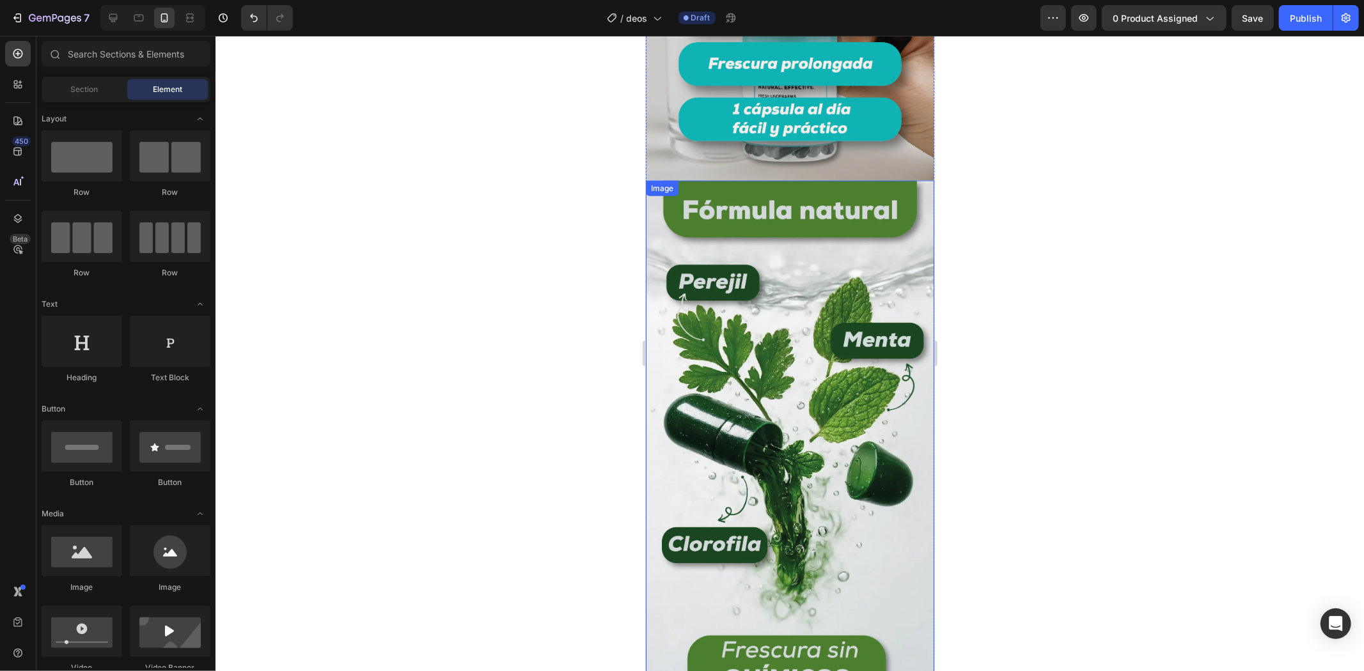
scroll to position [1279, 0]
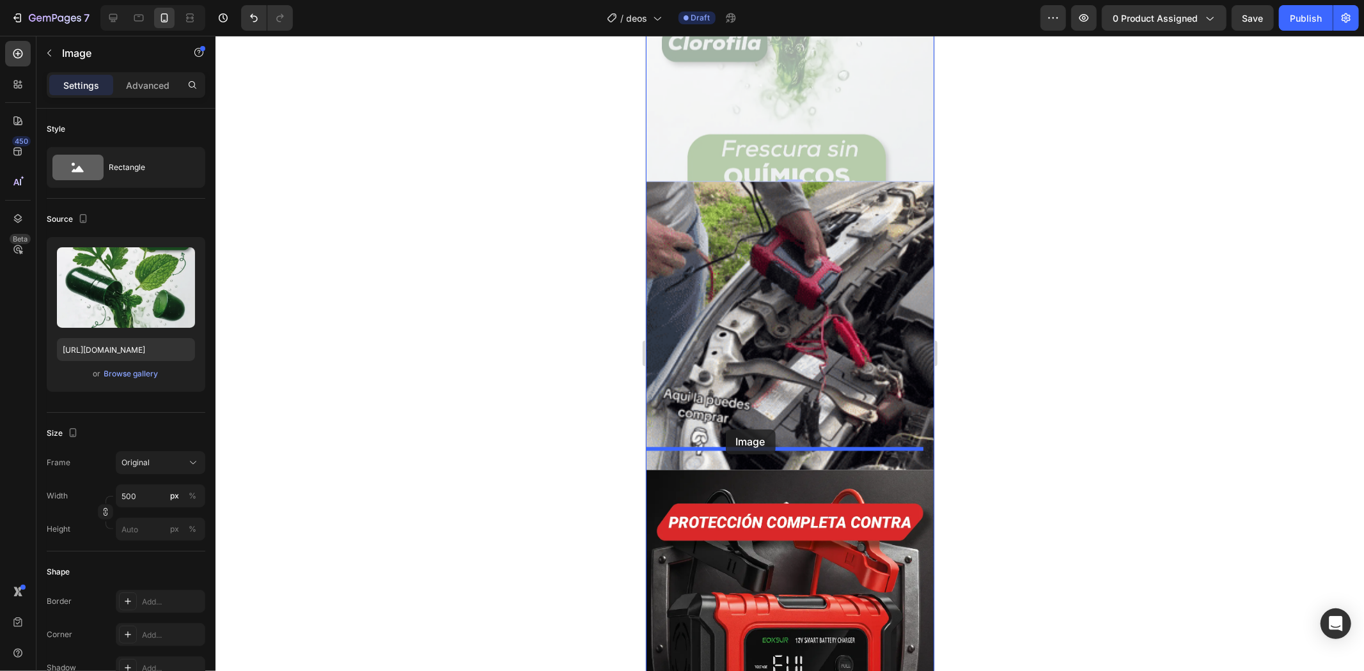
drag, startPoint x: 666, startPoint y: 192, endPoint x: 725, endPoint y: 430, distance: 244.4
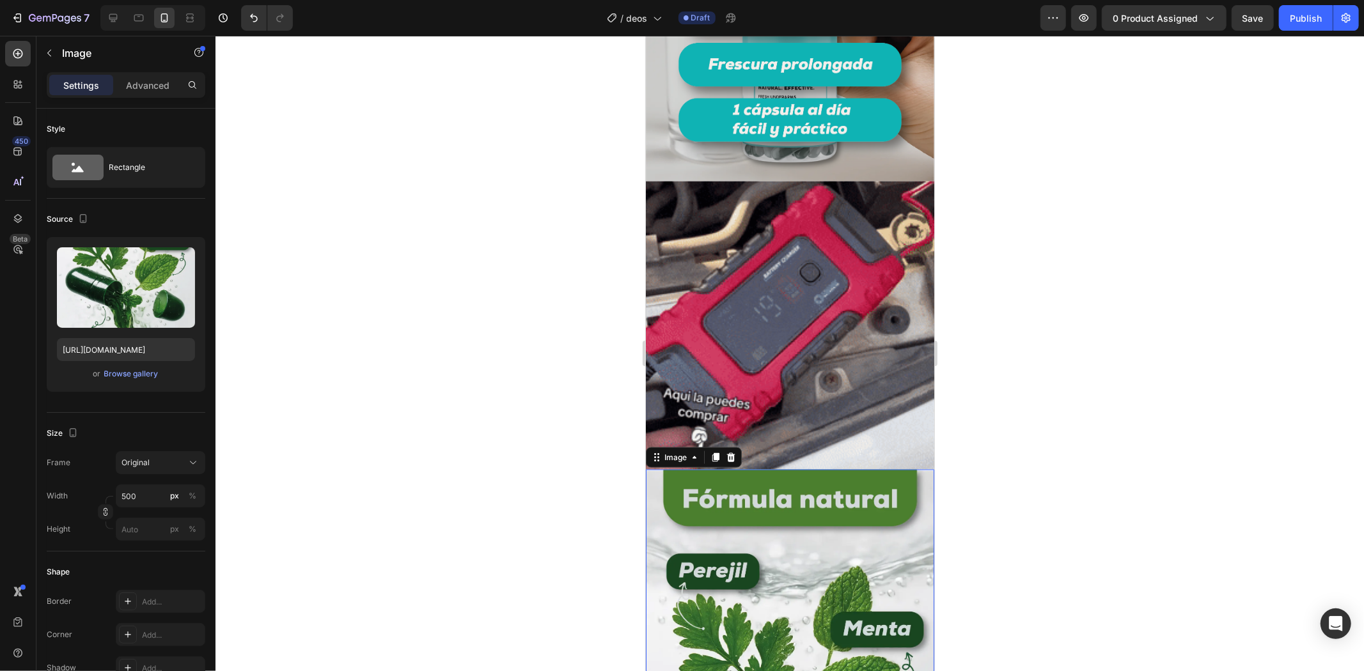
drag, startPoint x: 1097, startPoint y: 341, endPoint x: 980, endPoint y: 381, distance: 124.4
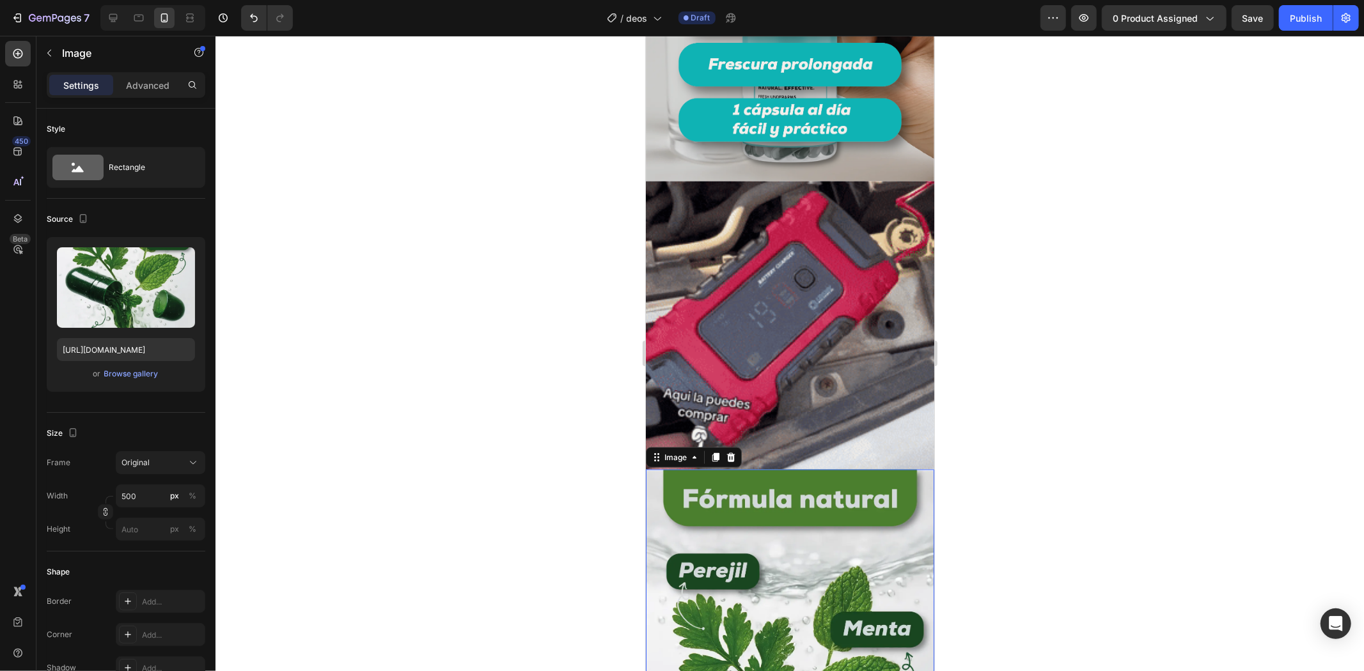
click at [1094, 342] on div at bounding box center [790, 354] width 1148 height 636
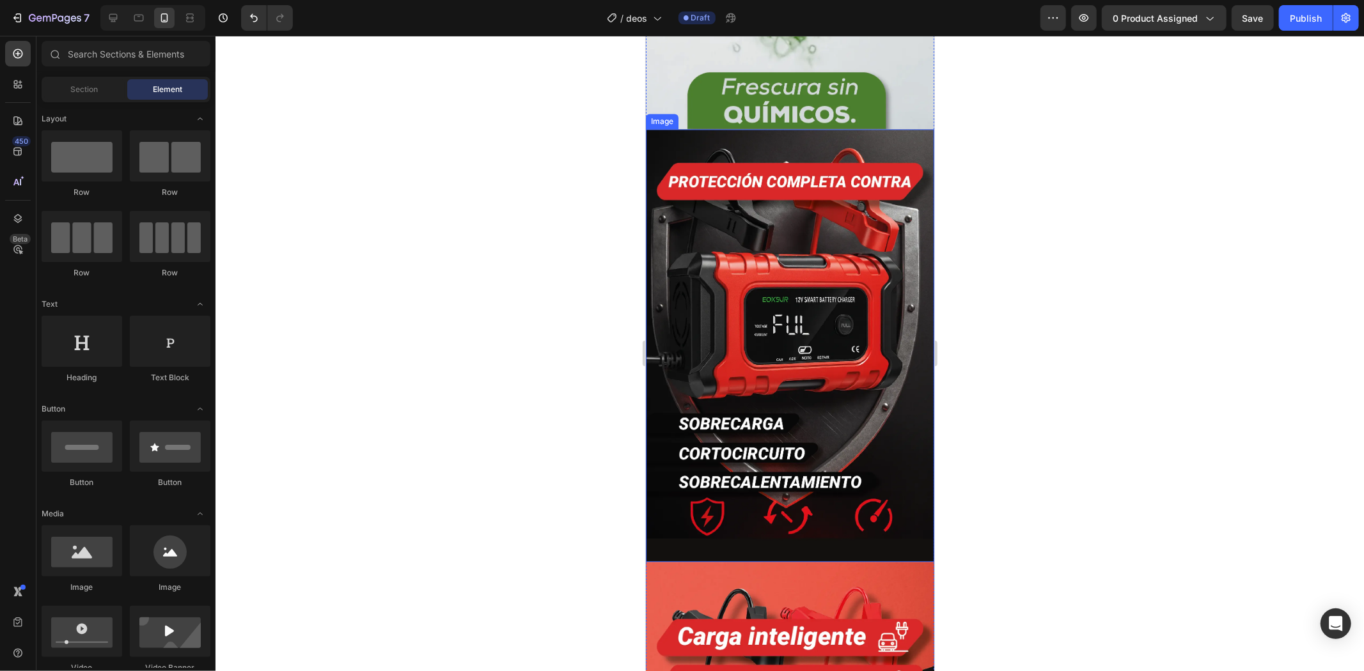
scroll to position [2278, 0]
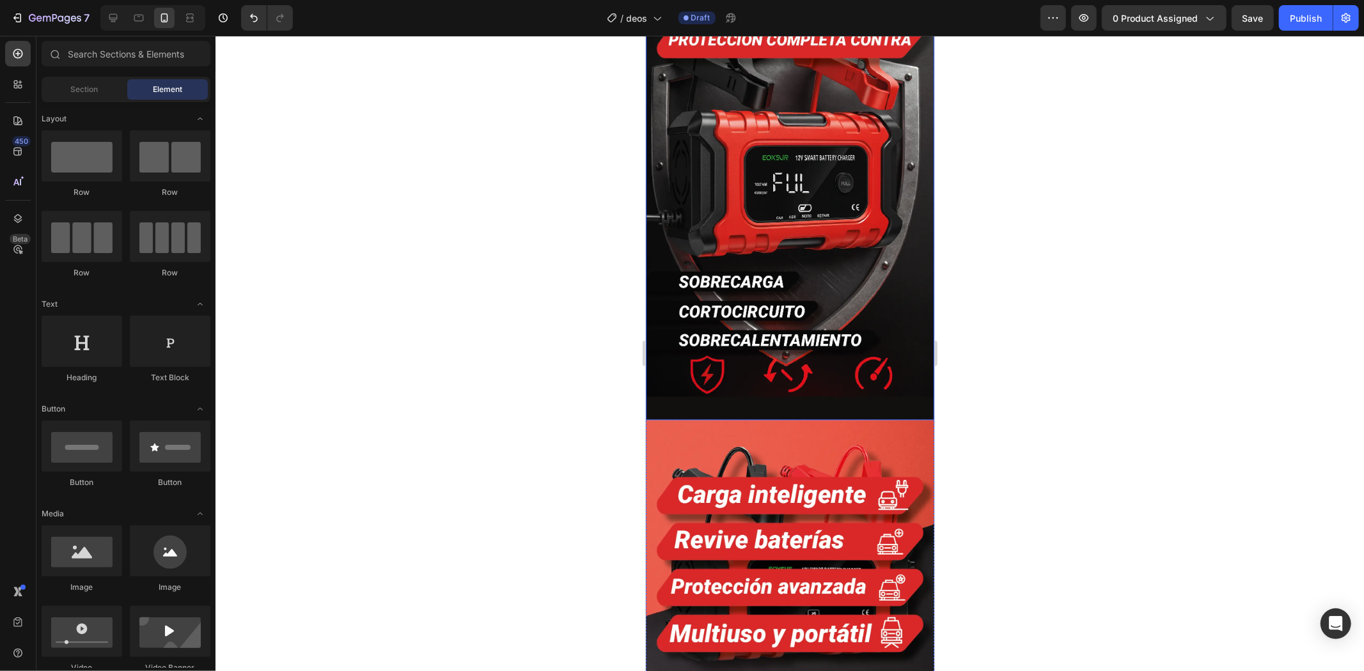
click at [819, 276] on img at bounding box center [789, 203] width 288 height 433
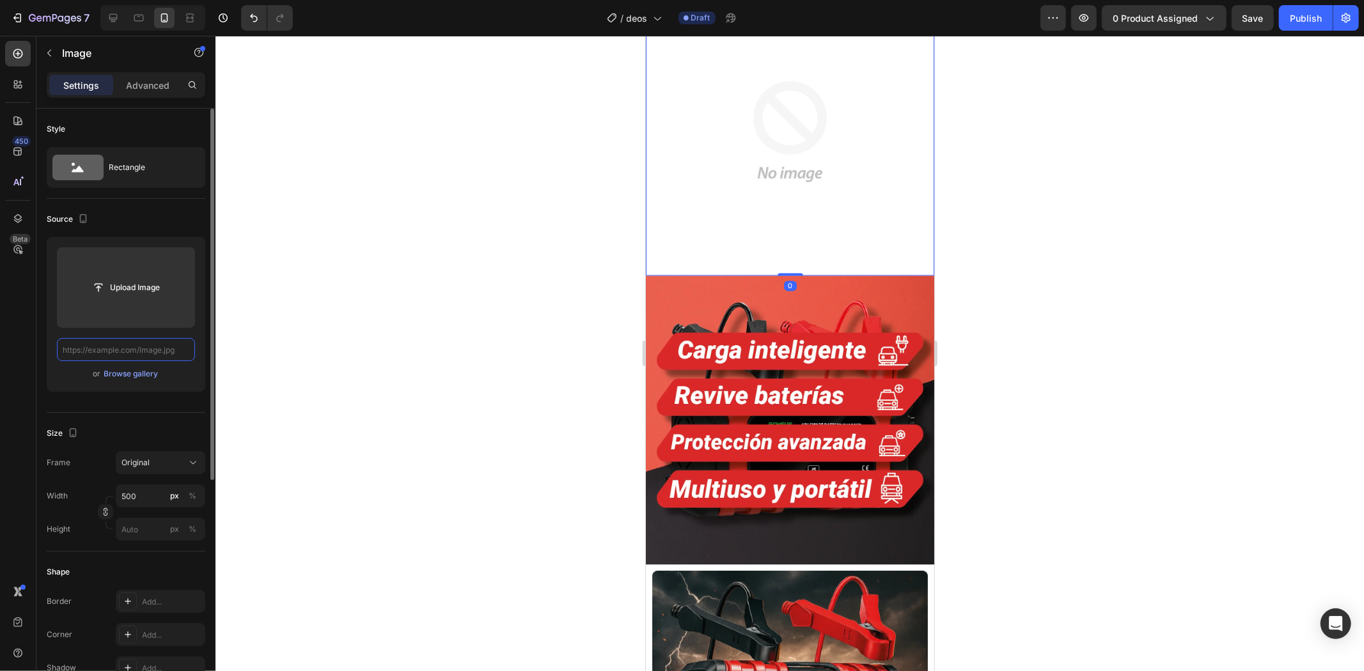
scroll to position [0, 0]
paste input "[URL][DOMAIN_NAME]"
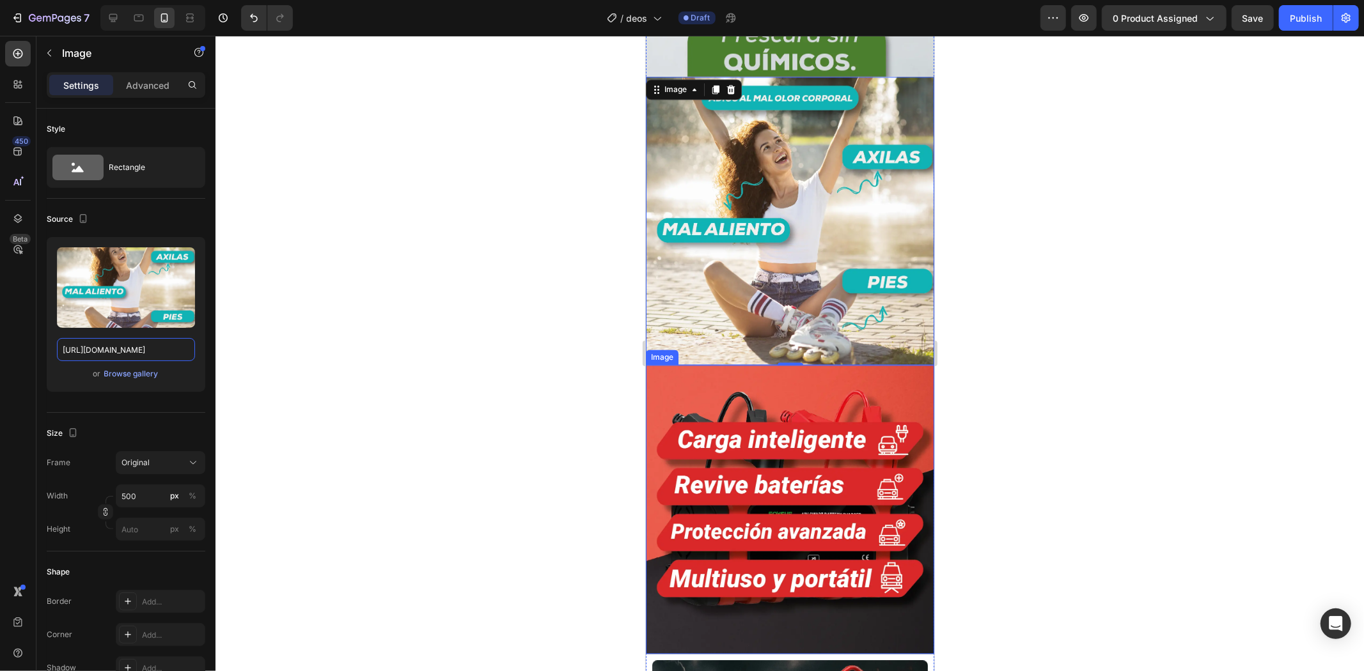
scroll to position [2064, 0]
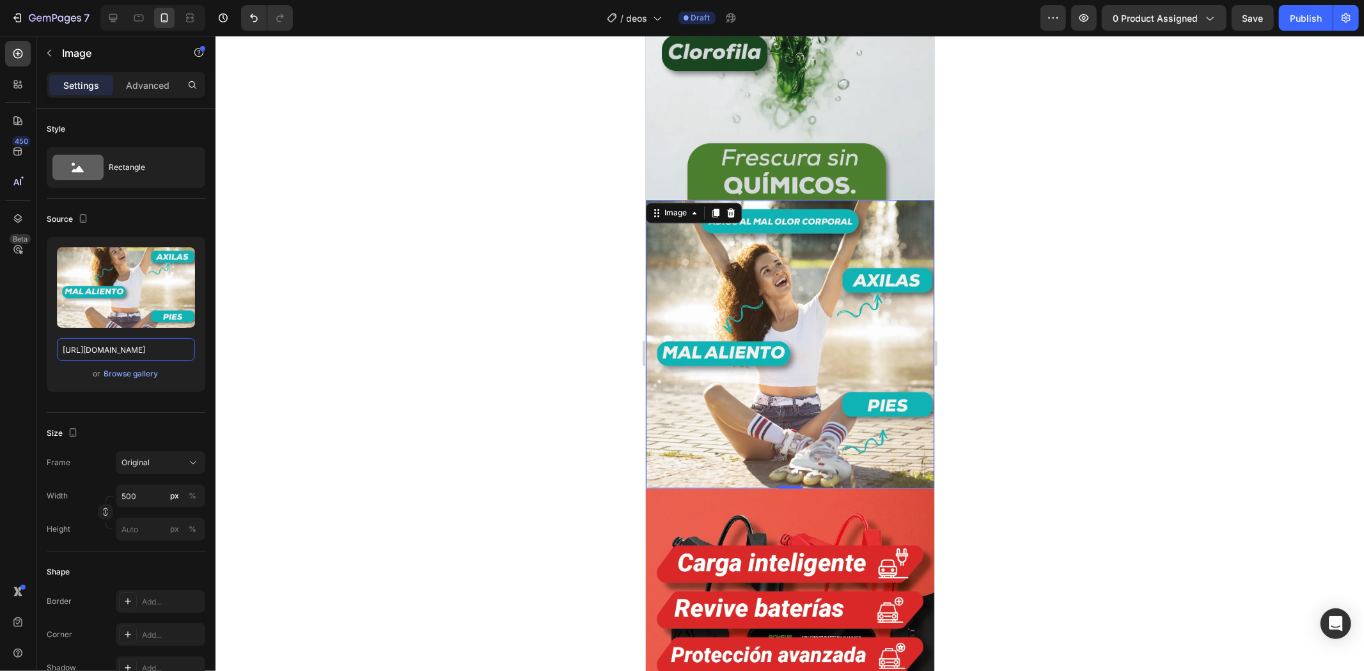
type input "[URL][DOMAIN_NAME]"
click at [1065, 315] on div at bounding box center [790, 354] width 1148 height 636
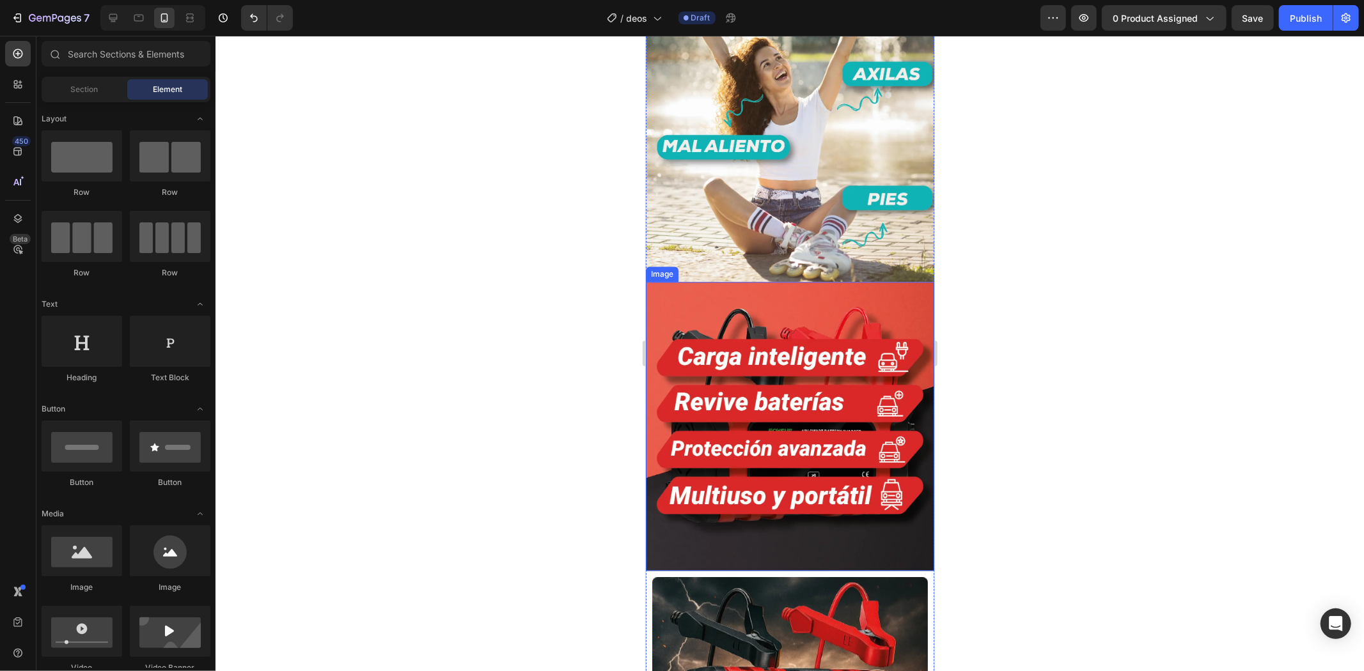
drag, startPoint x: 746, startPoint y: 375, endPoint x: 735, endPoint y: 365, distance: 14.9
click at [746, 375] on img at bounding box center [789, 425] width 288 height 288
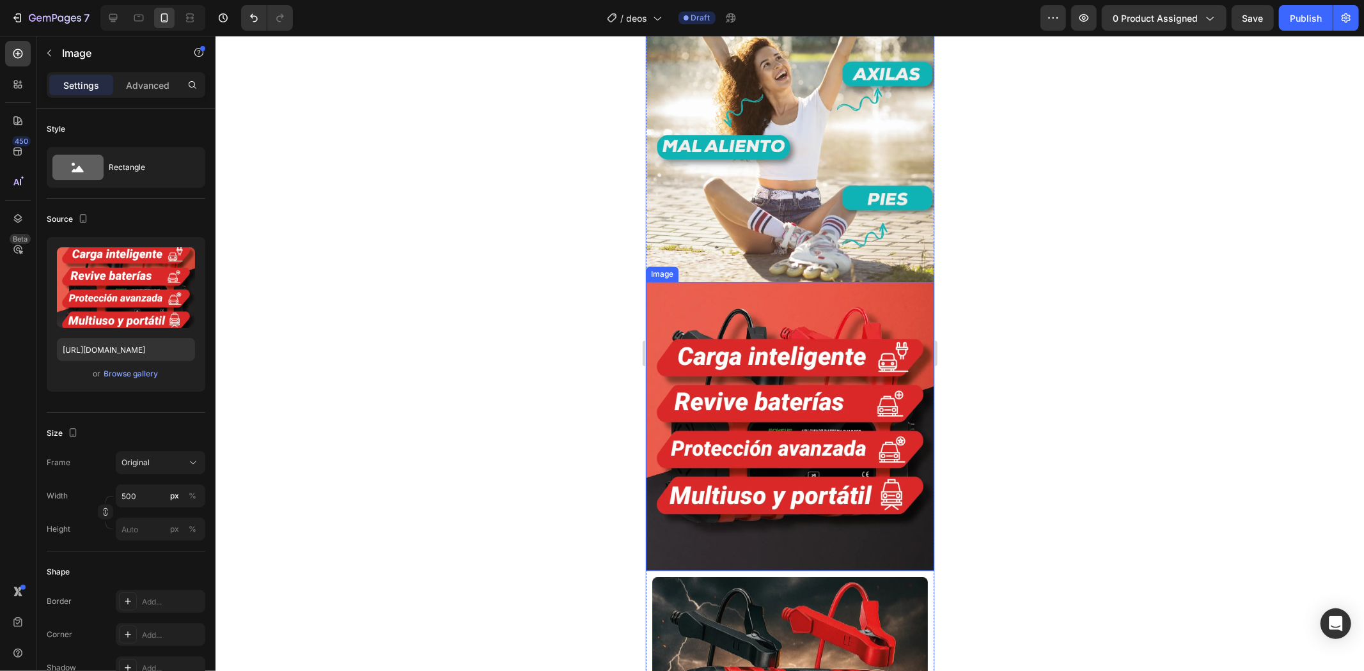
scroll to position [2278, 0]
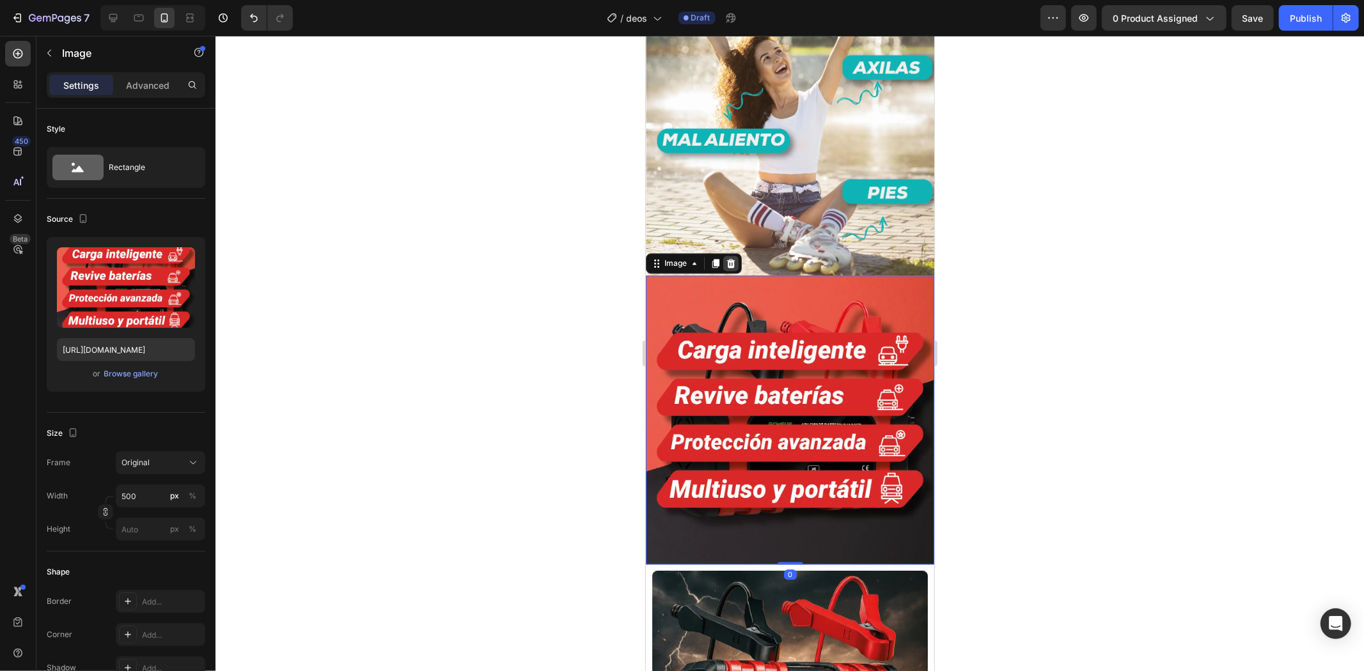
click at [729, 258] on icon at bounding box center [730, 263] width 10 height 10
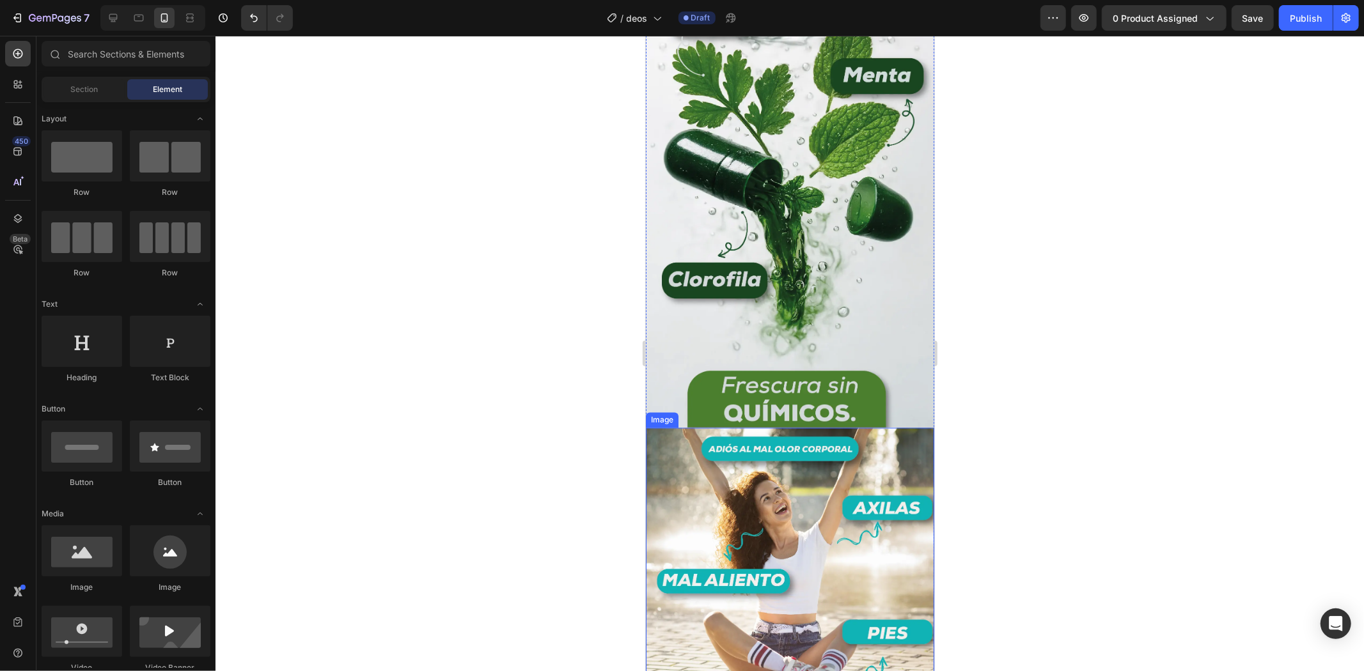
scroll to position [1993, 0]
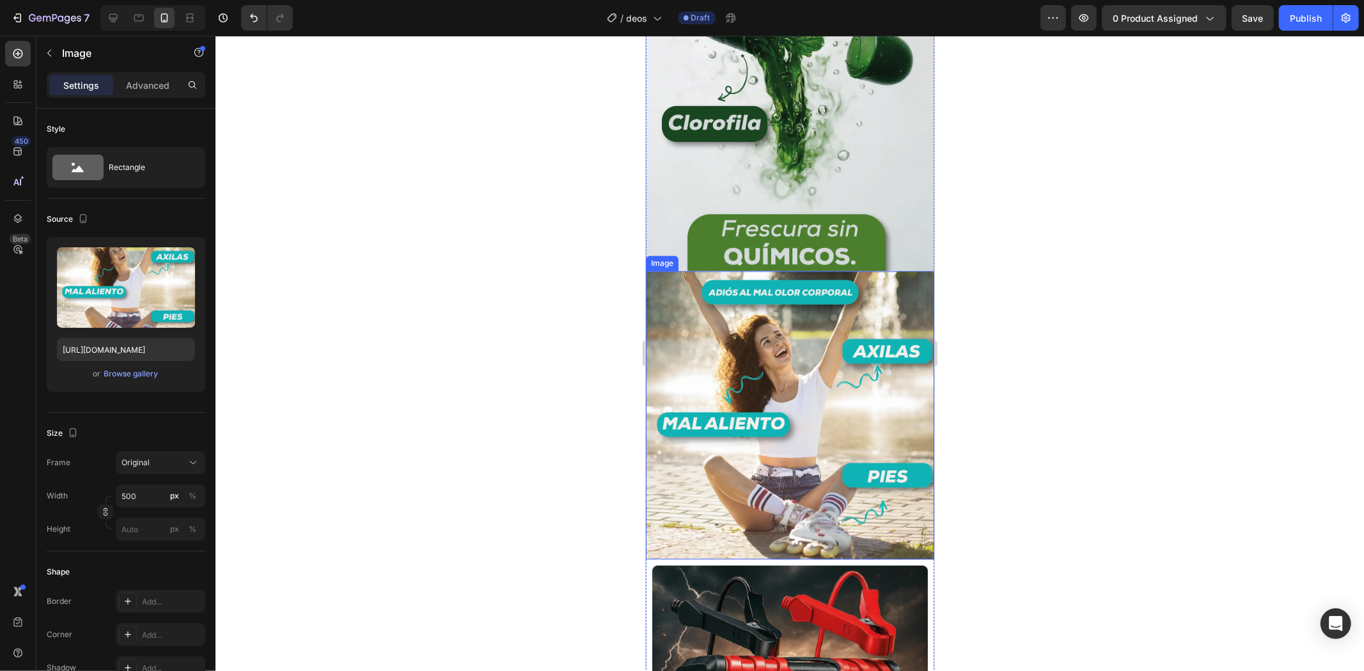
click at [772, 334] on img at bounding box center [789, 415] width 288 height 288
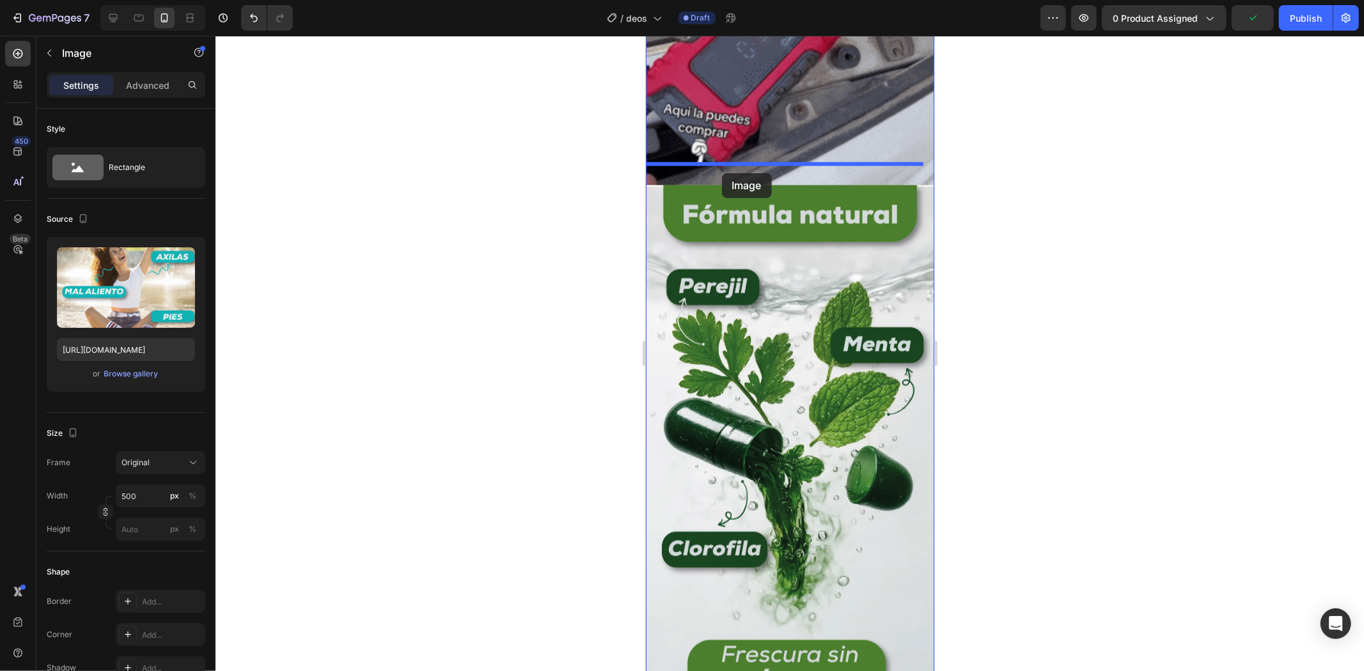
drag, startPoint x: 673, startPoint y: 219, endPoint x: 719, endPoint y: 171, distance: 66.5
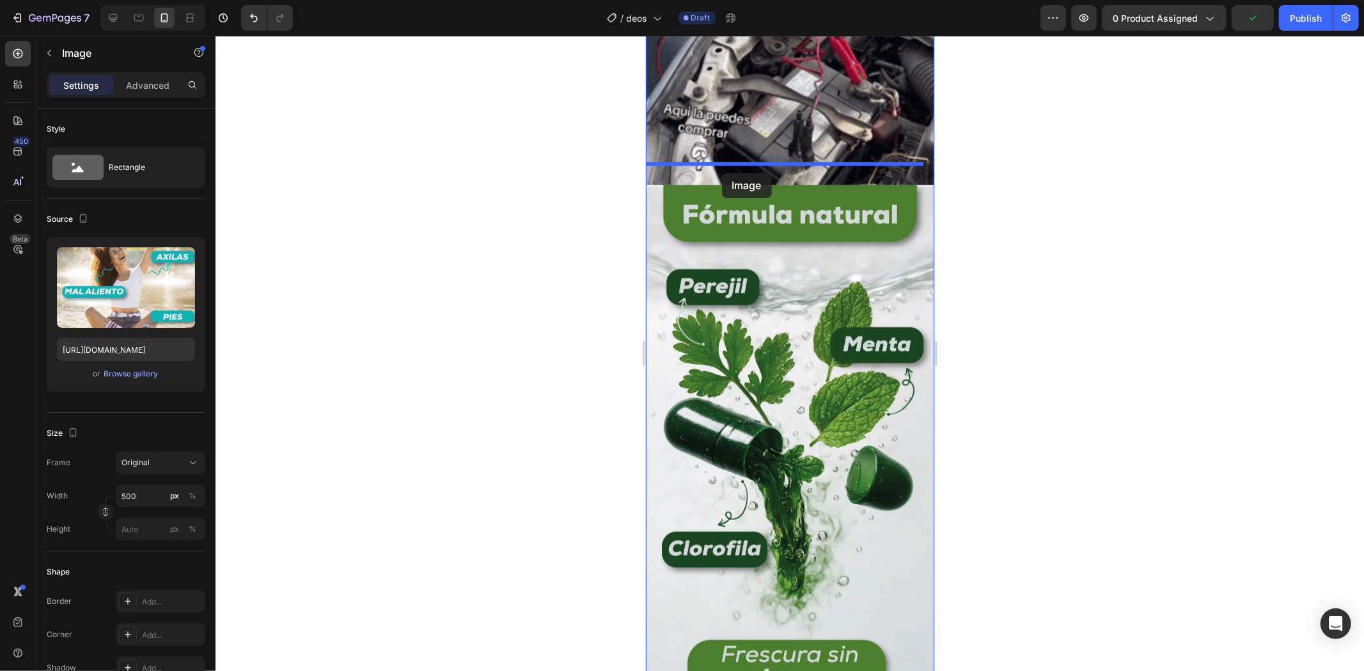
click at [719, 171] on div "Mobile ( 451 px) iPhone 13 Mini iPhone 13 Pro iPhone 11 Pro Max iPhone 15 Pro M…" at bounding box center [789, 142] width 288 height 3348
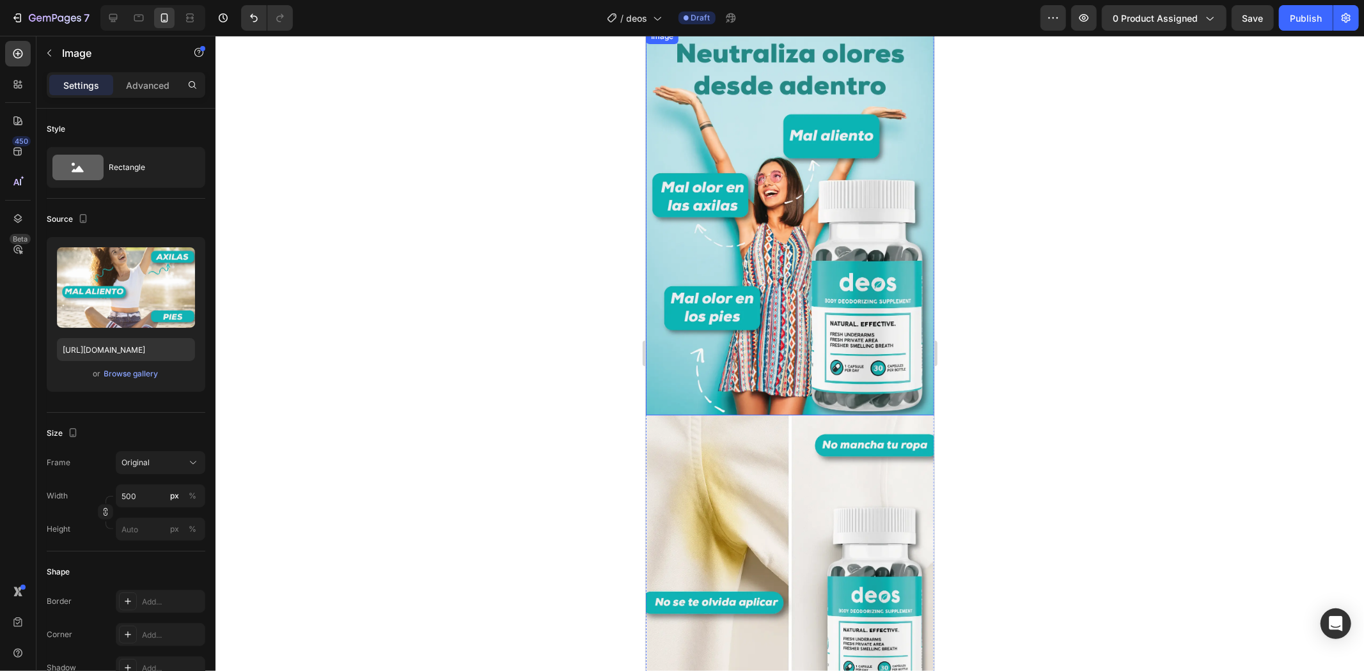
scroll to position [0, 0]
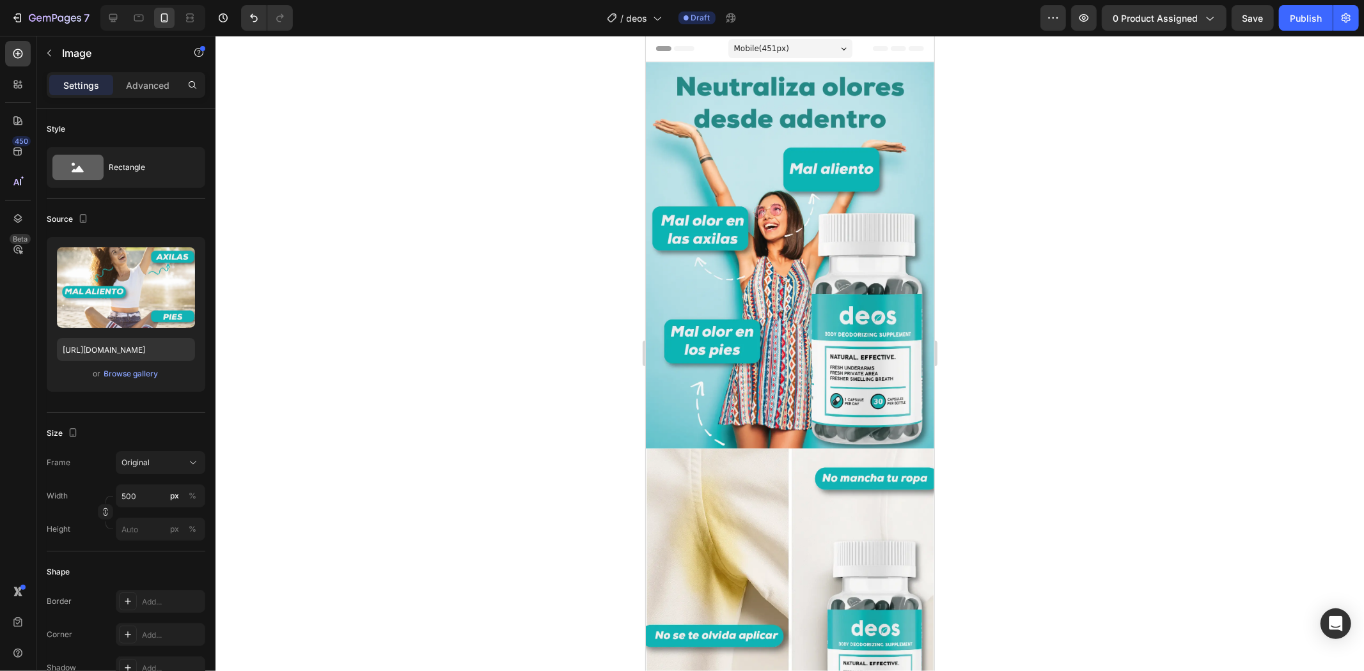
drag, startPoint x: 987, startPoint y: 180, endPoint x: 992, endPoint y: 186, distance: 8.1
click at [991, 186] on div at bounding box center [790, 354] width 1148 height 636
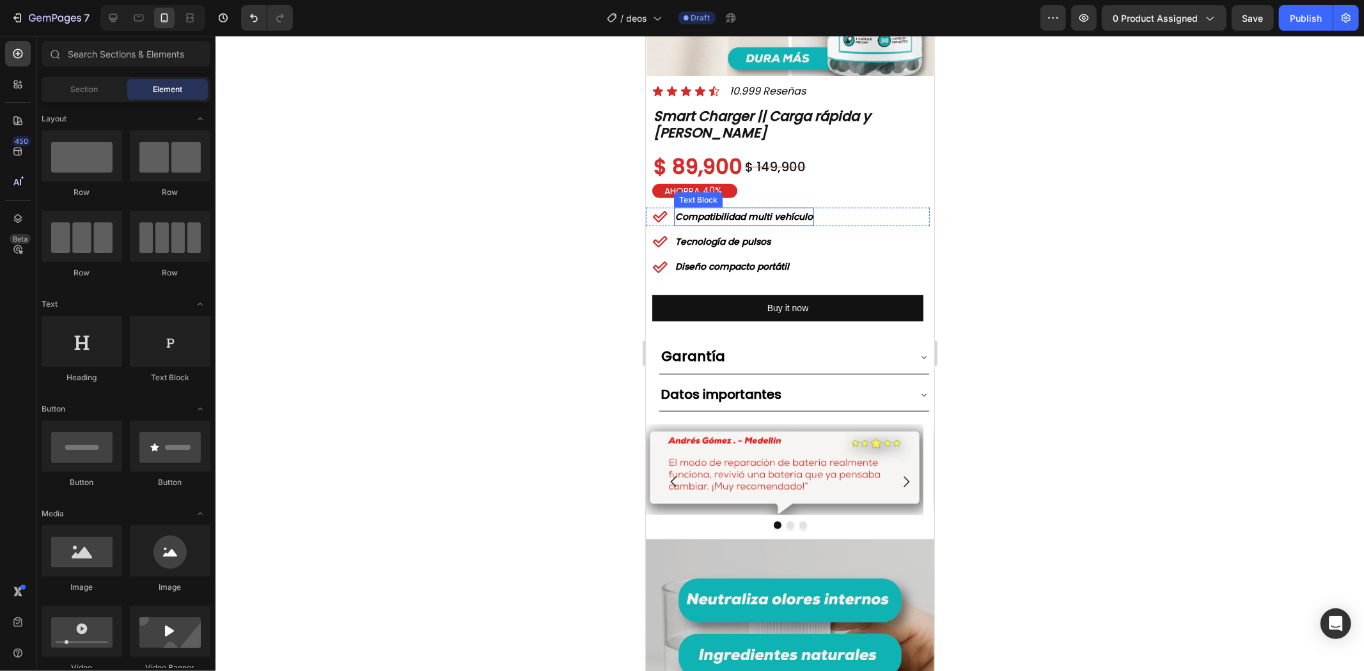
scroll to position [497, 0]
